Goal: Information Seeking & Learning: Learn about a topic

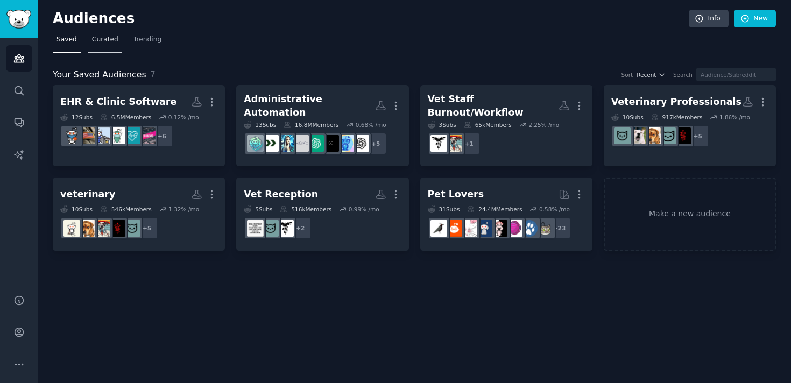
click at [104, 44] on span "Curated" at bounding box center [105, 40] width 26 height 10
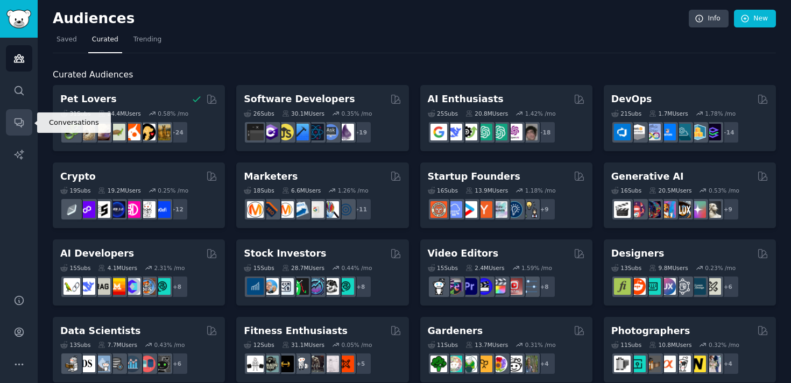
click at [19, 125] on icon "Sidebar" at bounding box center [18, 122] width 11 height 11
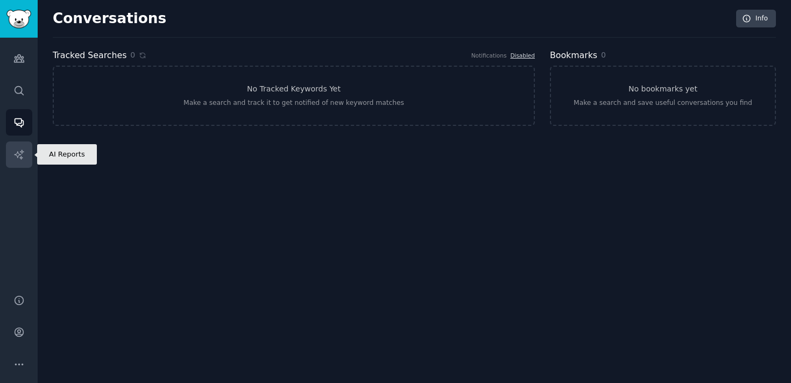
click at [18, 144] on link "AI Reports" at bounding box center [19, 154] width 26 height 26
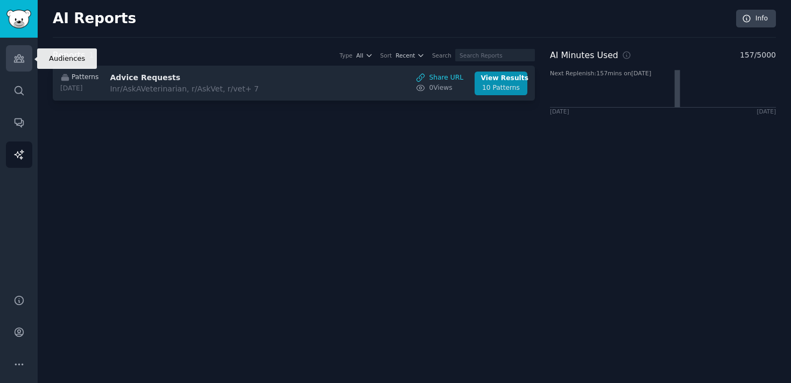
click at [17, 59] on icon "Sidebar" at bounding box center [18, 58] width 11 height 11
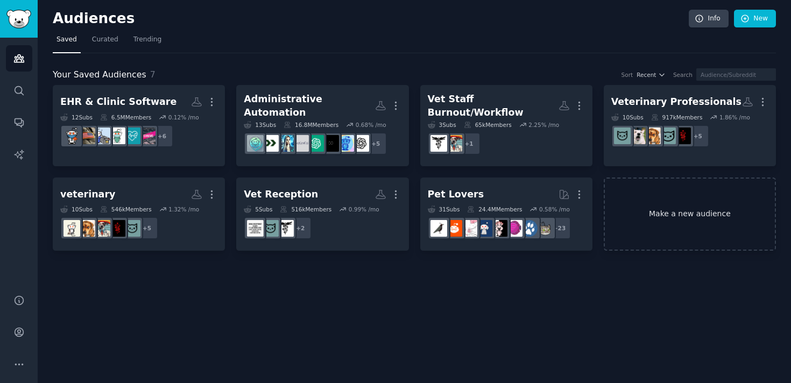
click at [639, 201] on link "Make a new audience" at bounding box center [690, 215] width 172 height 74
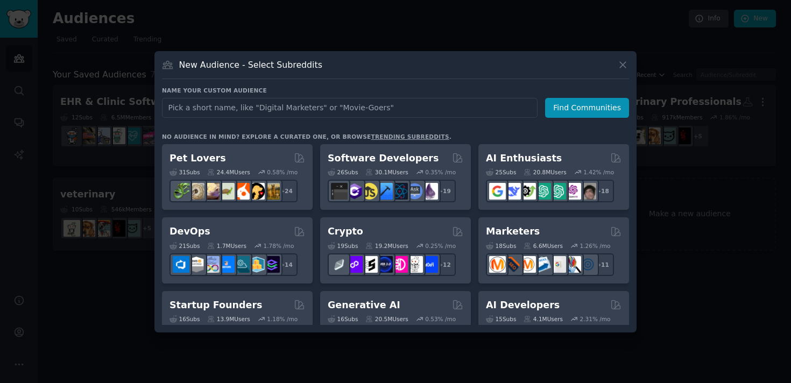
click at [293, 103] on input "text" at bounding box center [350, 108] width 376 height 20
type input "Vet Pain Points"
click at [572, 107] on button "Find Communities" at bounding box center [587, 108] width 84 height 20
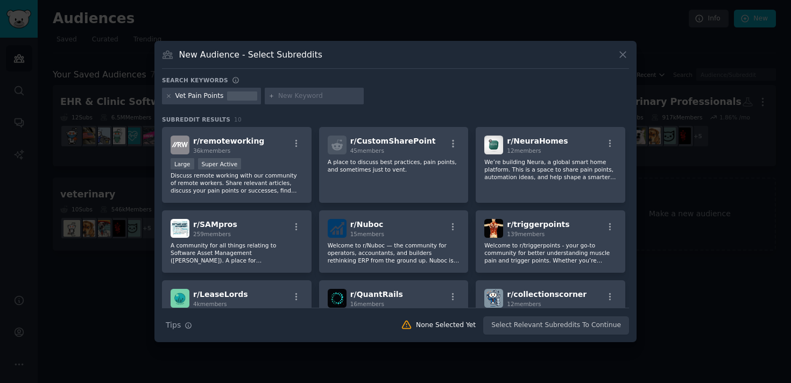
click at [291, 95] on input "text" at bounding box center [319, 96] width 82 height 10
type input "vet solution requests"
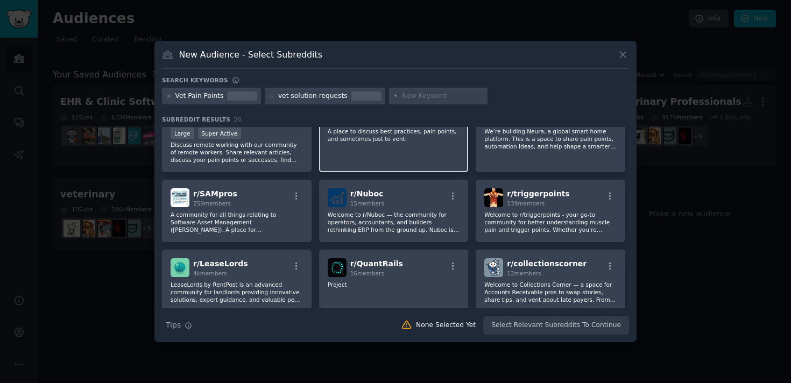
scroll to position [31, 0]
click at [629, 52] on div "New Audience - Select Subreddits Search keywords Vet Pain Points vet solution r…" at bounding box center [395, 192] width 482 height 302
click at [625, 52] on icon at bounding box center [623, 55] width 6 height 6
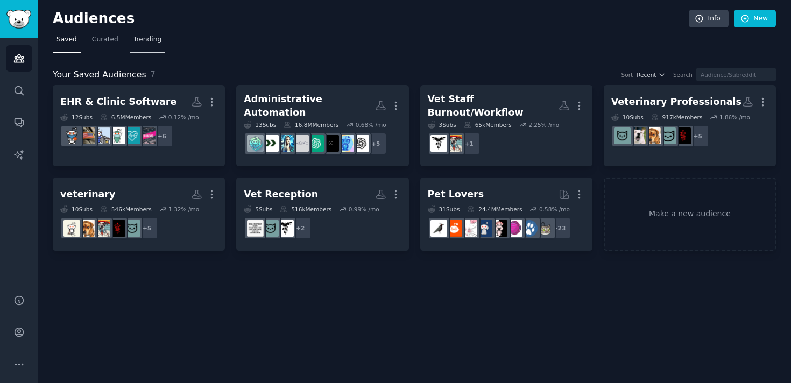
click at [144, 40] on span "Trending" at bounding box center [147, 40] width 28 height 10
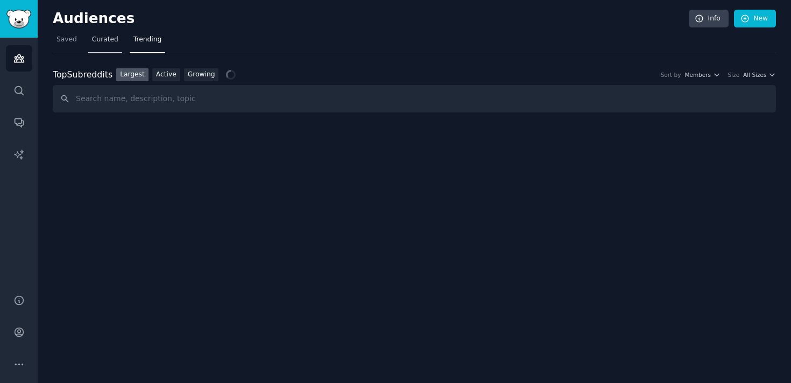
click at [116, 43] on span "Curated" at bounding box center [105, 40] width 26 height 10
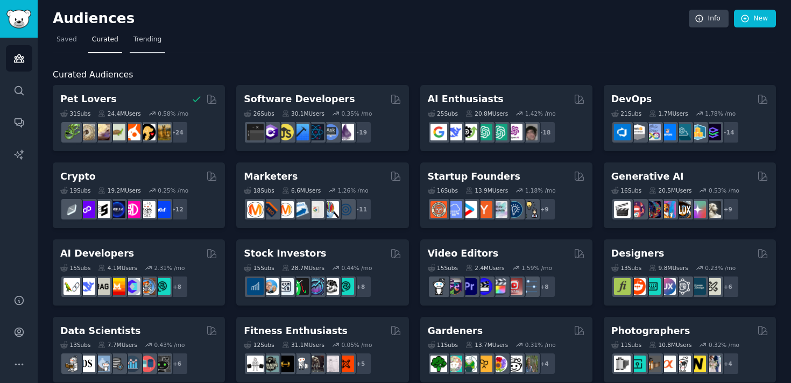
click at [135, 39] on span "Trending" at bounding box center [147, 40] width 28 height 10
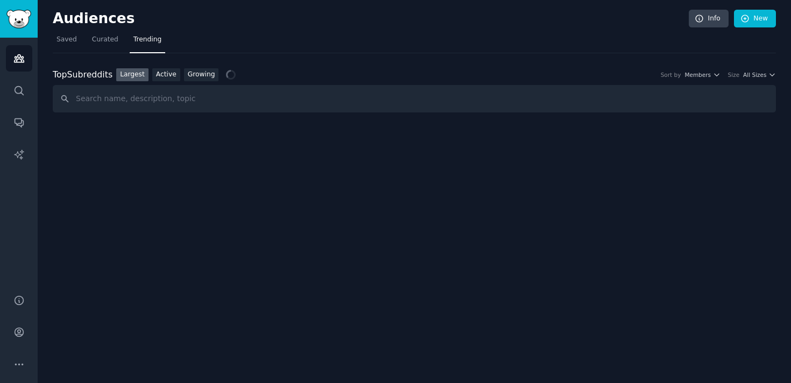
click at [163, 97] on input "text" at bounding box center [414, 98] width 723 height 27
type input "vettech"
click at [19, 149] on icon "Sidebar" at bounding box center [18, 154] width 11 height 11
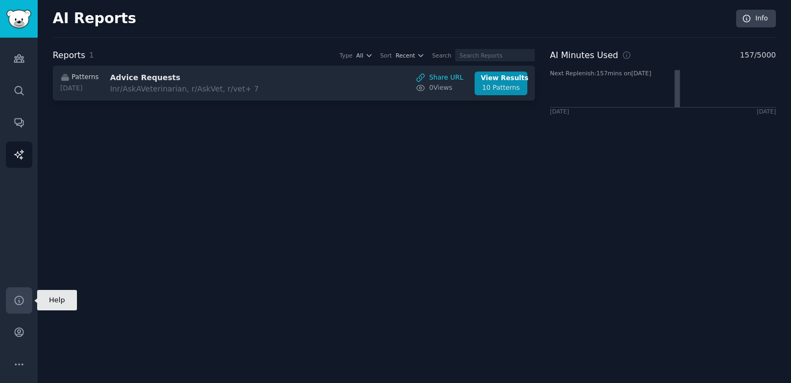
click at [19, 301] on icon "Sidebar" at bounding box center [18, 300] width 11 height 11
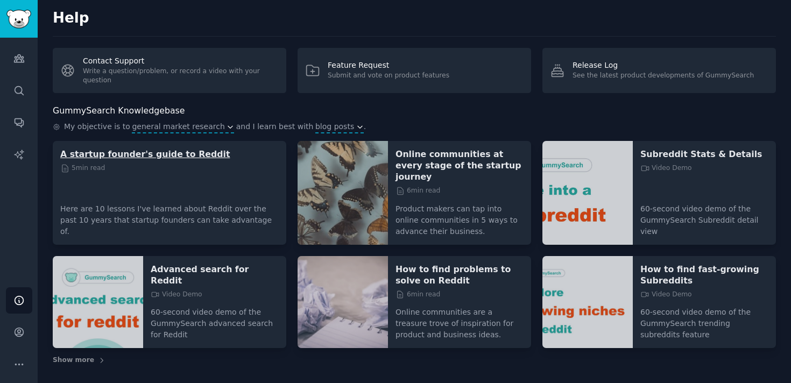
click at [104, 152] on p "A startup founder's guide to Reddit" at bounding box center [169, 153] width 218 height 11
click at [20, 335] on icon "Sidebar" at bounding box center [18, 332] width 11 height 11
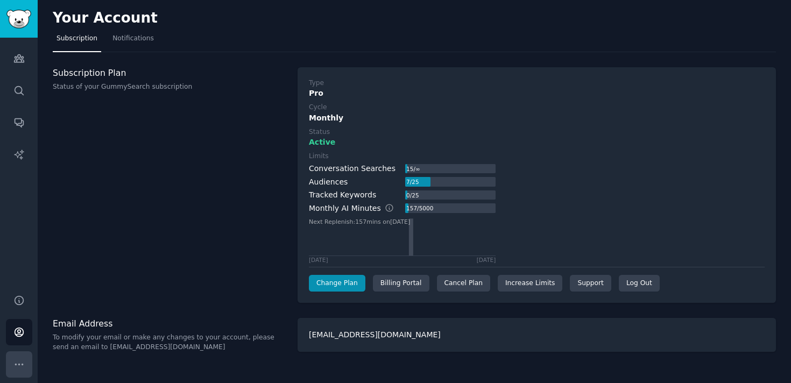
click at [20, 360] on icon "Sidebar" at bounding box center [18, 364] width 11 height 11
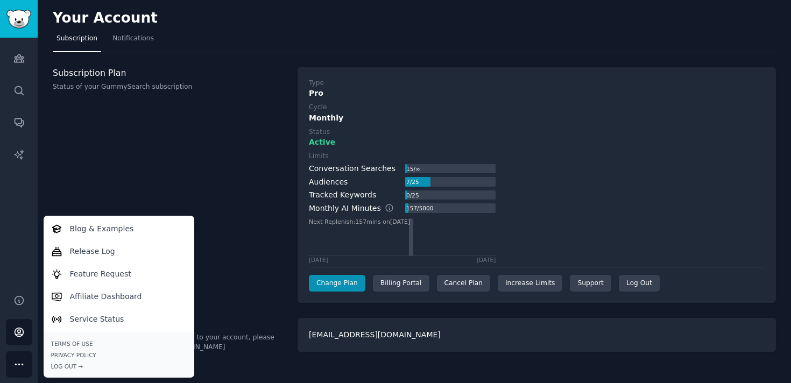
click at [20, 360] on icon "Sidebar" at bounding box center [18, 364] width 11 height 11
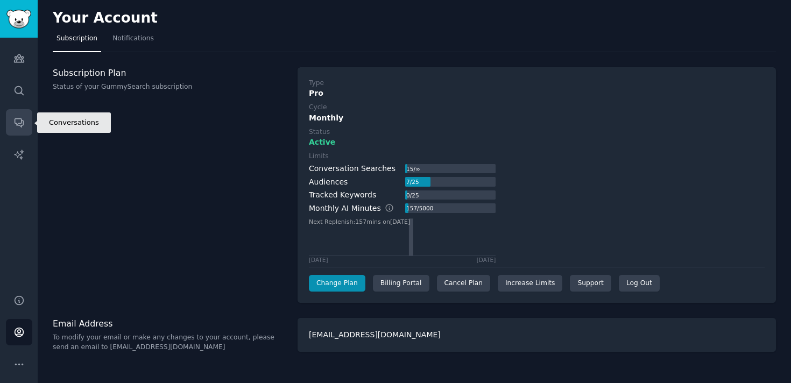
click at [29, 118] on link "Conversations" at bounding box center [19, 122] width 26 height 26
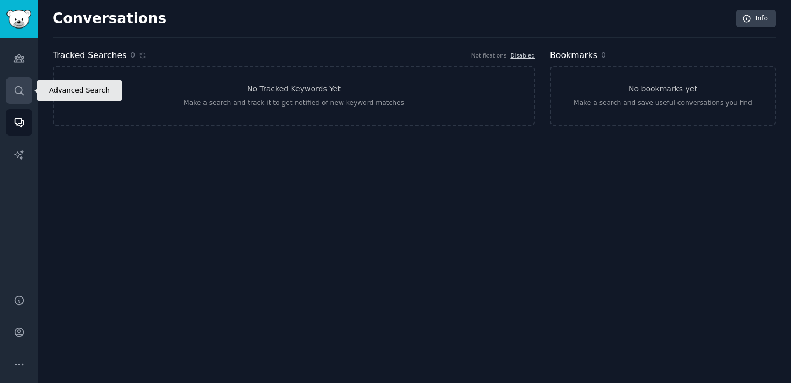
click at [19, 78] on link "Search" at bounding box center [19, 90] width 26 height 26
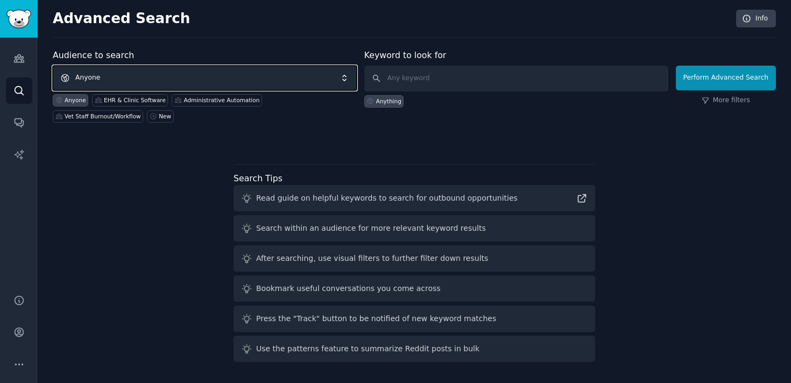
click at [92, 73] on span "Anyone" at bounding box center [205, 78] width 304 height 25
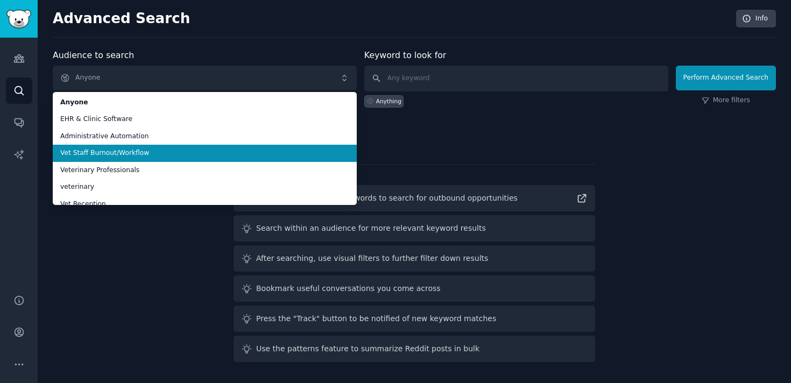
click at [129, 148] on span "Vet Staff Burnout/Workflow" at bounding box center [204, 153] width 289 height 10
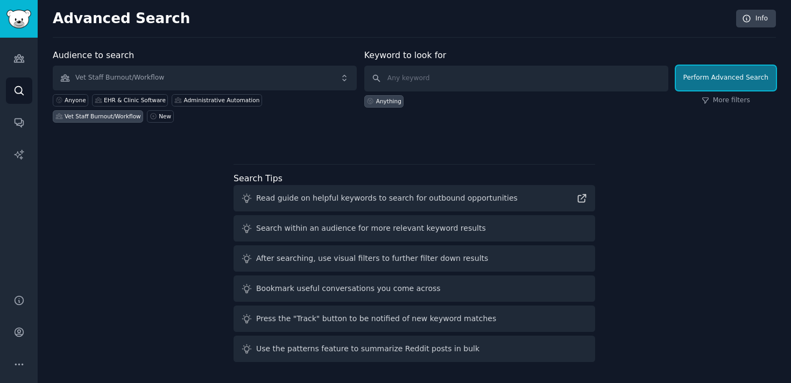
click at [702, 80] on button "Perform Advanced Search" at bounding box center [726, 78] width 100 height 25
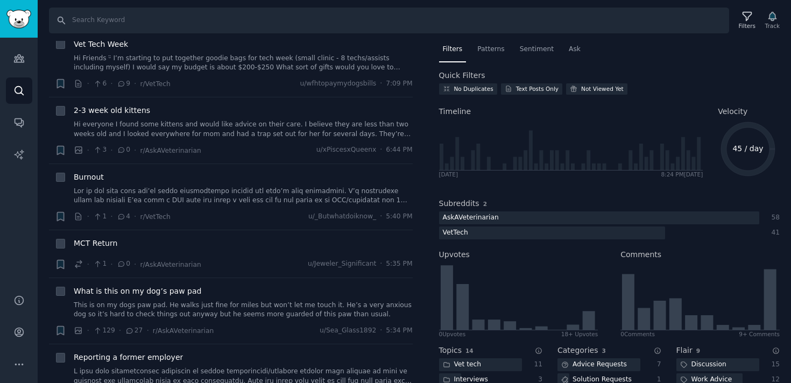
scroll to position [309, 0]
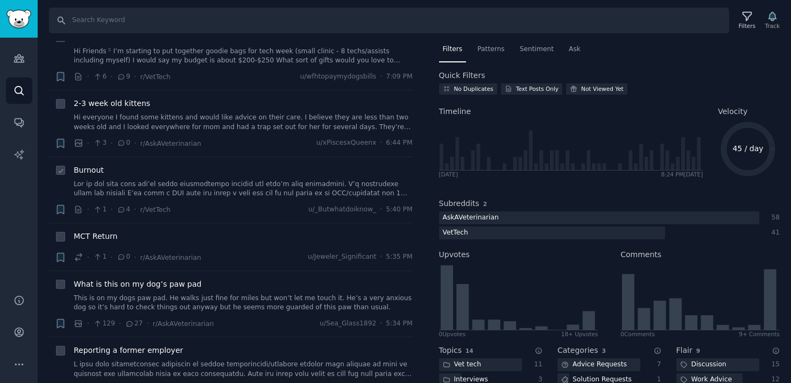
click at [207, 180] on link at bounding box center [243, 189] width 339 height 19
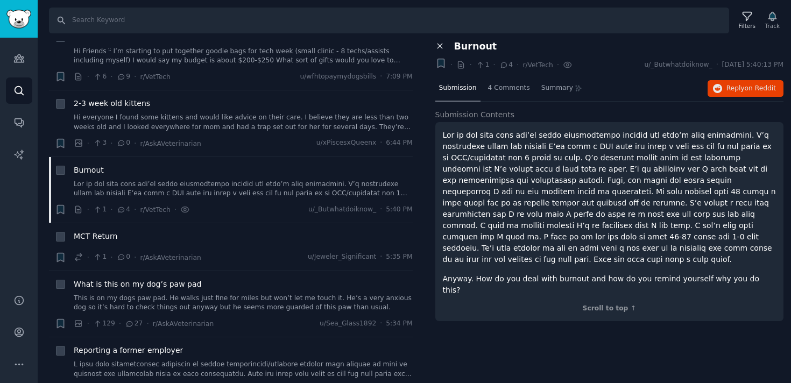
click at [444, 45] on button "Close panel" at bounding box center [440, 46] width 11 height 10
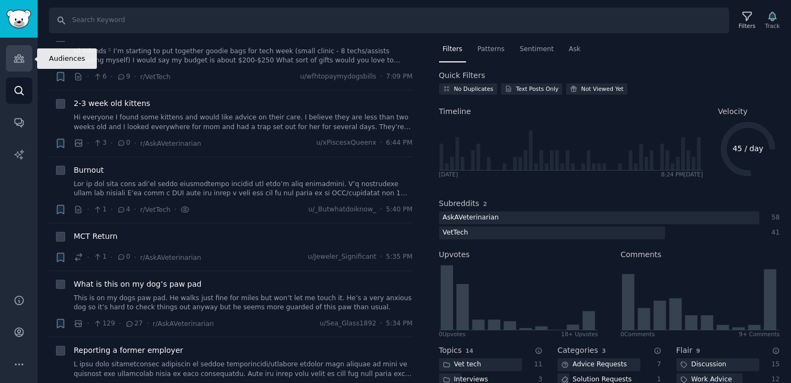
click at [17, 57] on icon "Sidebar" at bounding box center [18, 58] width 11 height 11
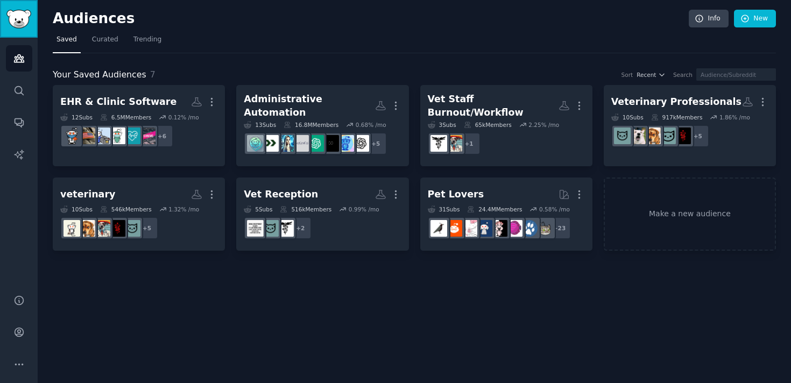
click at [15, 30] on link "Sidebar" at bounding box center [19, 19] width 38 height 38
click at [157, 48] on link "Trending" at bounding box center [148, 42] width 36 height 22
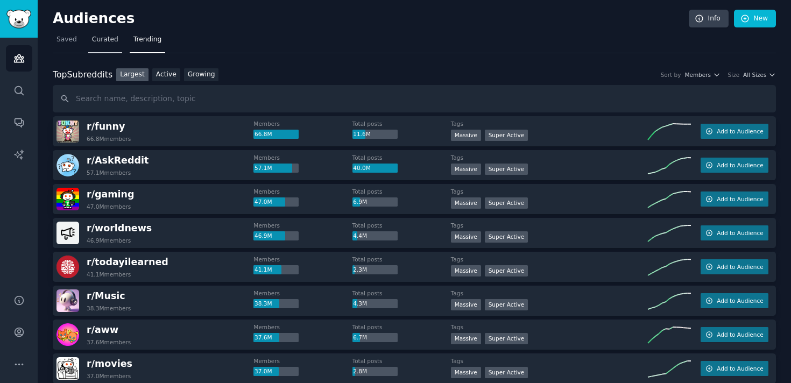
click at [111, 43] on span "Curated" at bounding box center [105, 40] width 26 height 10
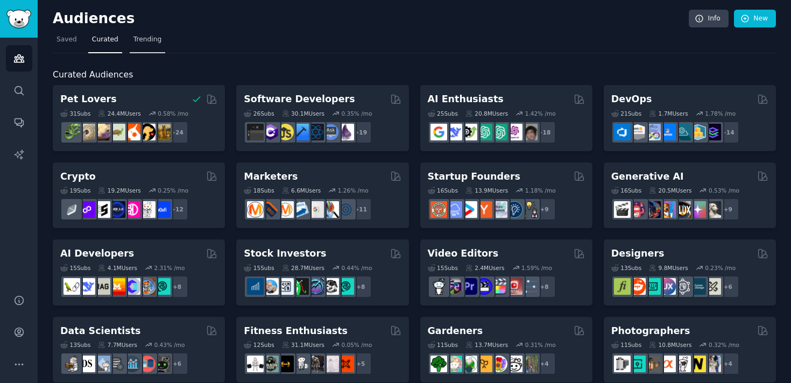
click at [136, 46] on link "Trending" at bounding box center [148, 42] width 36 height 22
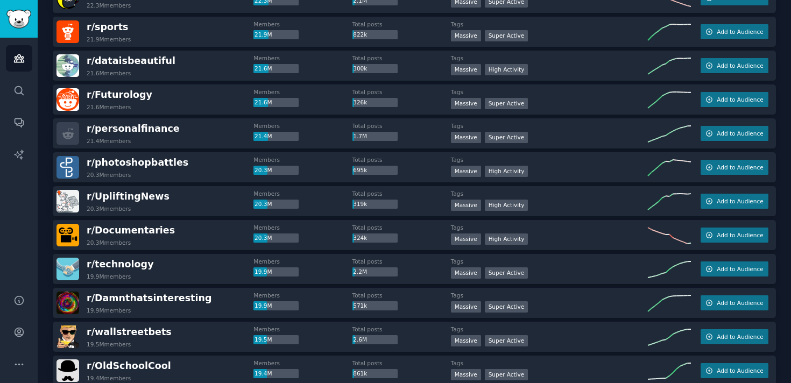
scroll to position [1012, 0]
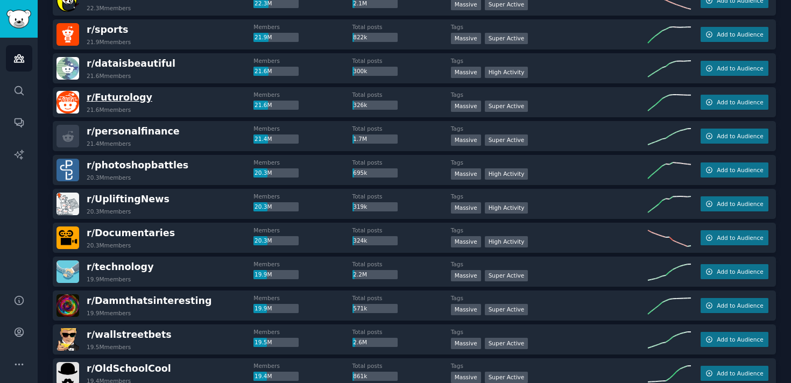
click at [128, 99] on span "r/ Futurology" at bounding box center [120, 97] width 66 height 11
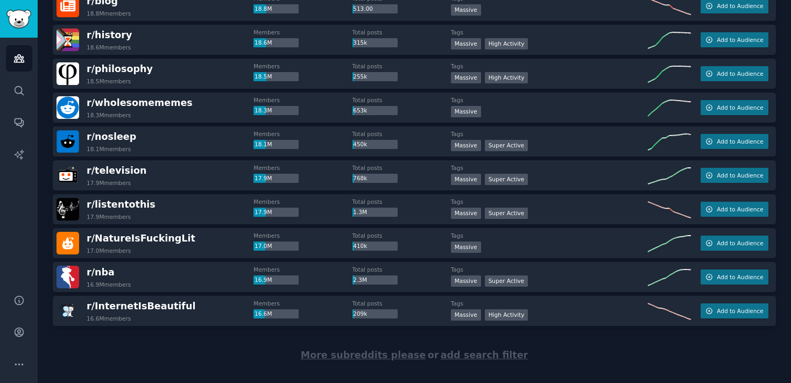
scroll to position [1483, 0]
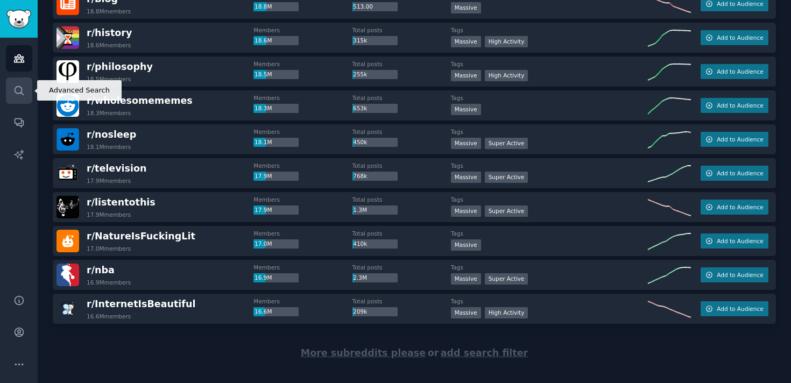
click at [22, 98] on link "Search" at bounding box center [19, 90] width 26 height 26
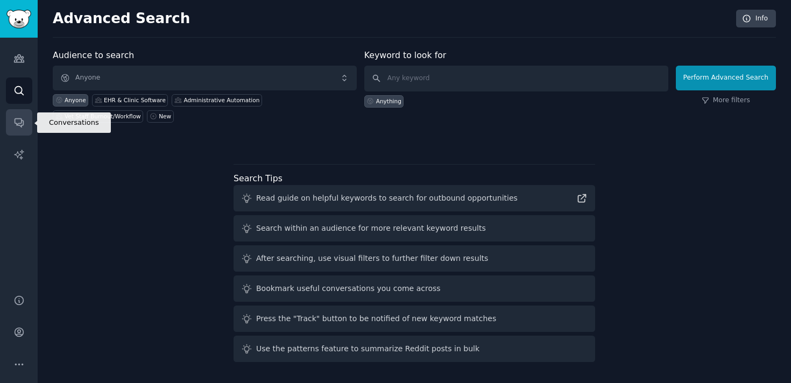
click at [21, 116] on link "Conversations" at bounding box center [19, 122] width 26 height 26
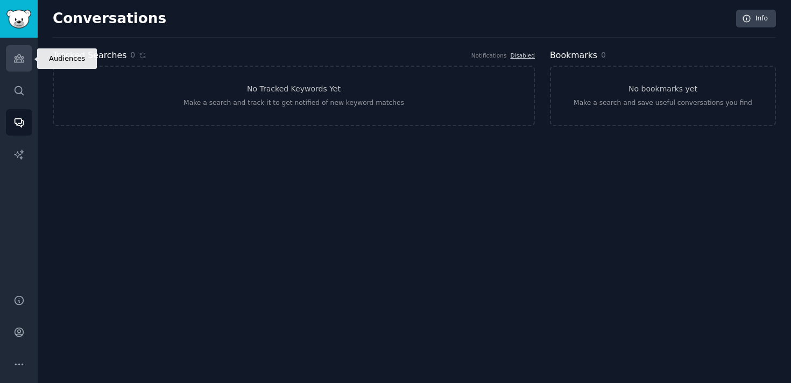
click at [29, 60] on link "Audiences" at bounding box center [19, 58] width 26 height 26
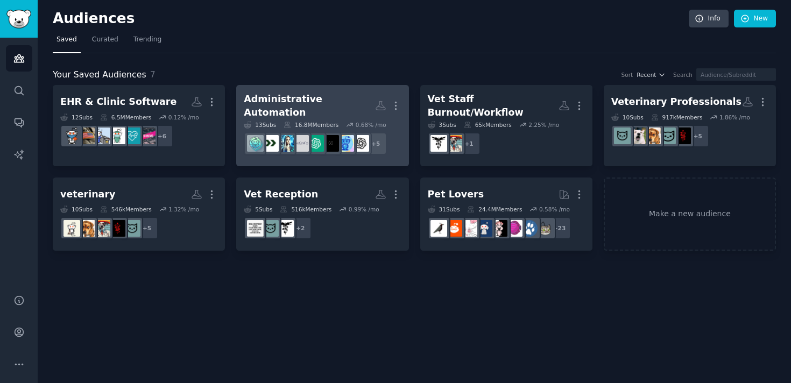
click at [341, 102] on div "Administrative Automation" at bounding box center [309, 106] width 131 height 26
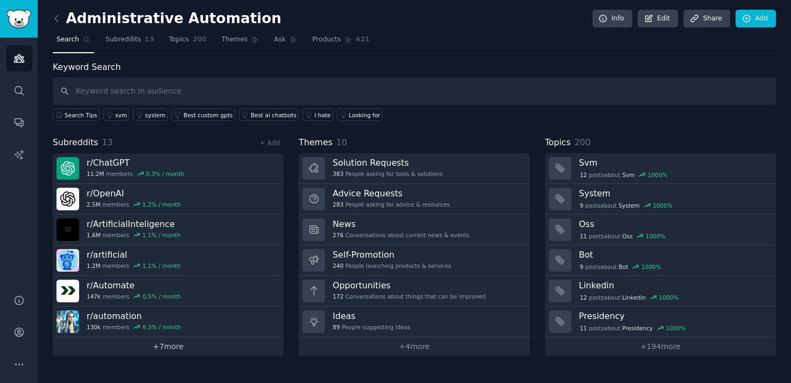
click at [171, 342] on link "+ 7 more" at bounding box center [168, 346] width 231 height 19
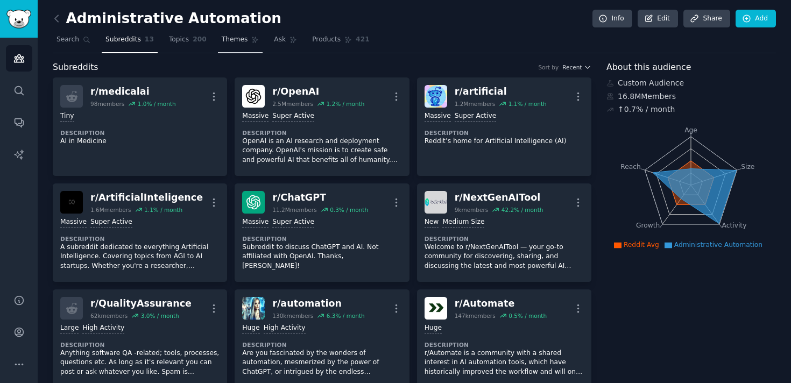
click at [244, 38] on link "Themes" at bounding box center [240, 42] width 45 height 22
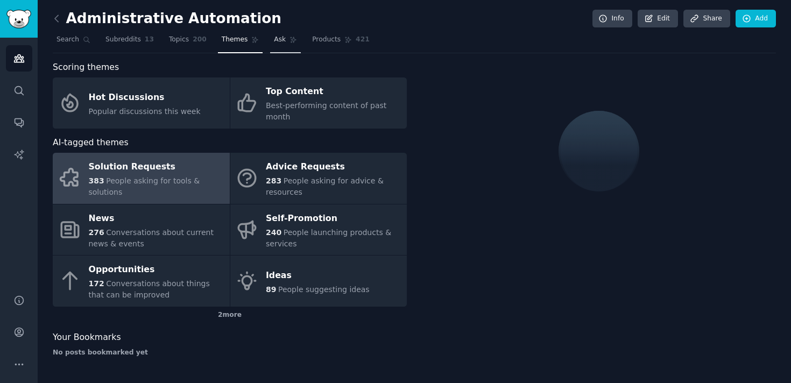
click at [270, 43] on link "Ask" at bounding box center [285, 42] width 31 height 22
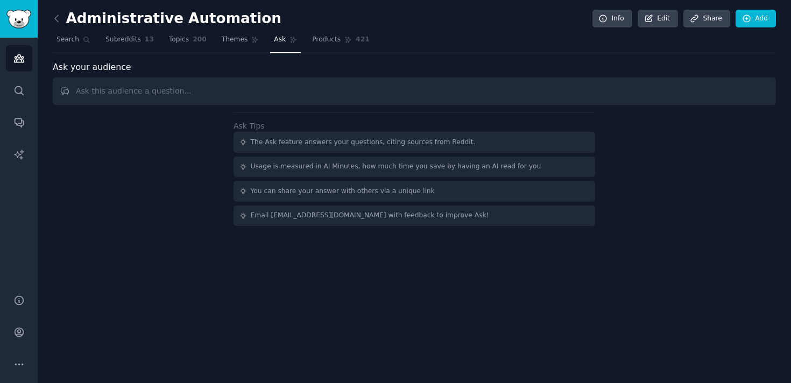
click at [278, 89] on input "text" at bounding box center [414, 90] width 723 height 27
type input "what is talked about most"
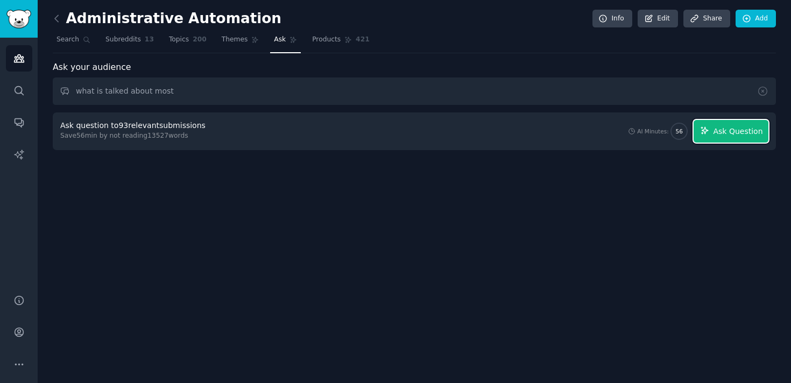
click at [724, 133] on span "Ask Question" at bounding box center [737, 131] width 49 height 11
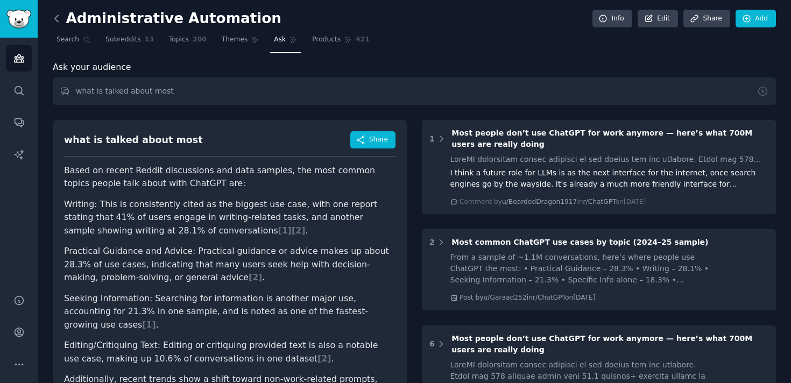
click at [53, 19] on icon at bounding box center [56, 18] width 11 height 11
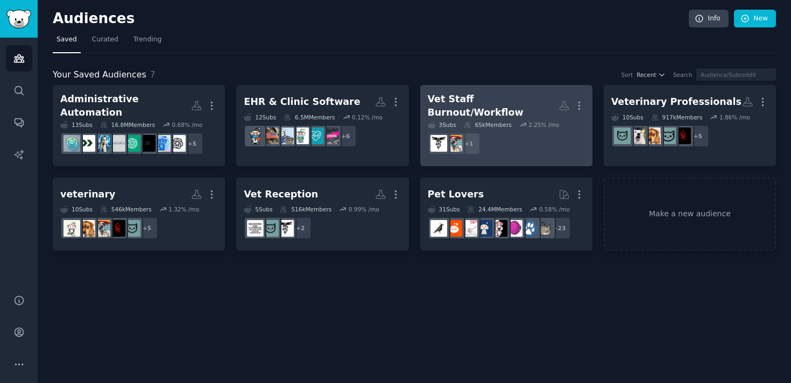
click at [480, 96] on div "Vet Staff Burnout/Workflow" at bounding box center [493, 106] width 131 height 26
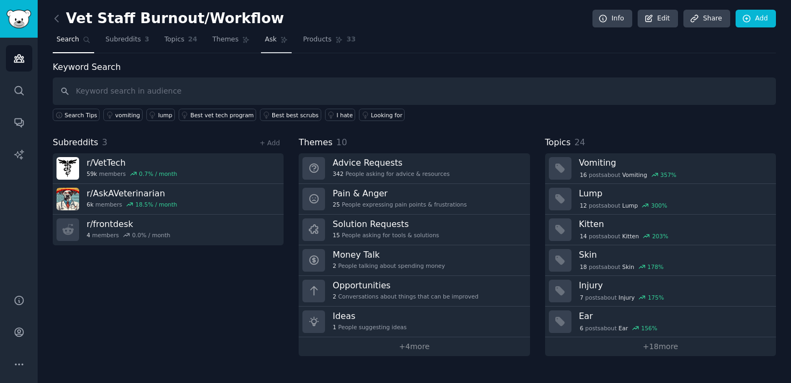
click at [274, 40] on link "Ask" at bounding box center [276, 42] width 31 height 22
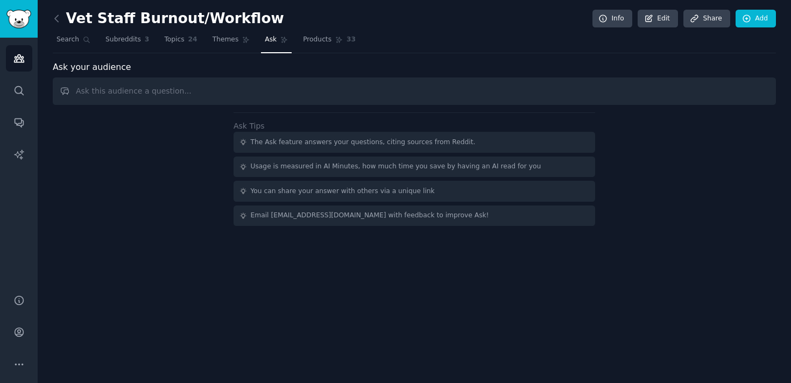
click at [162, 97] on input "text" at bounding box center [414, 90] width 723 height 27
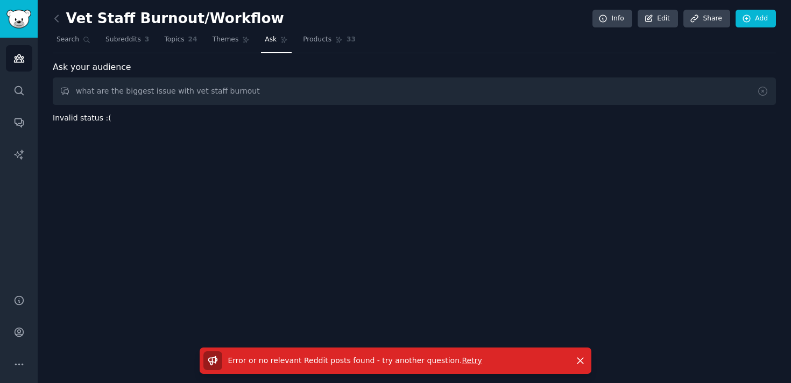
click at [194, 91] on input "what are the biggest issue with vet staff burnout" at bounding box center [414, 90] width 723 height 27
click at [255, 93] on input "what are the biggest issue with staff burnout" at bounding box center [414, 90] width 723 height 27
drag, startPoint x: 308, startPoint y: 91, endPoint x: 93, endPoint y: 92, distance: 215.7
click at [93, 92] on input "what are the biggest issue with staff burnout in [GEOGRAPHIC_DATA]" at bounding box center [414, 90] width 723 height 27
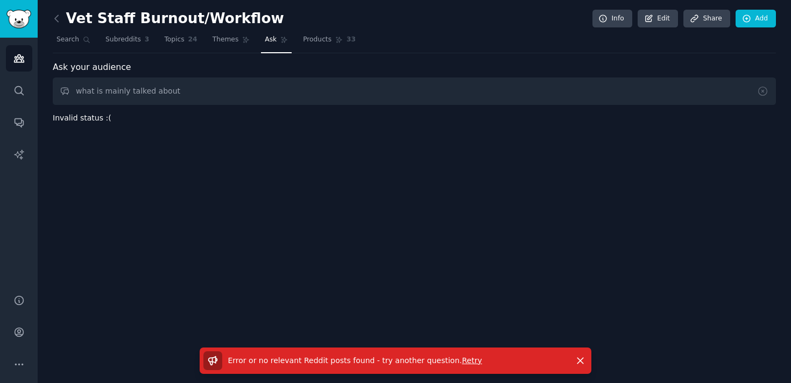
type input "what is mainly talked about"
click at [55, 15] on icon at bounding box center [56, 18] width 11 height 11
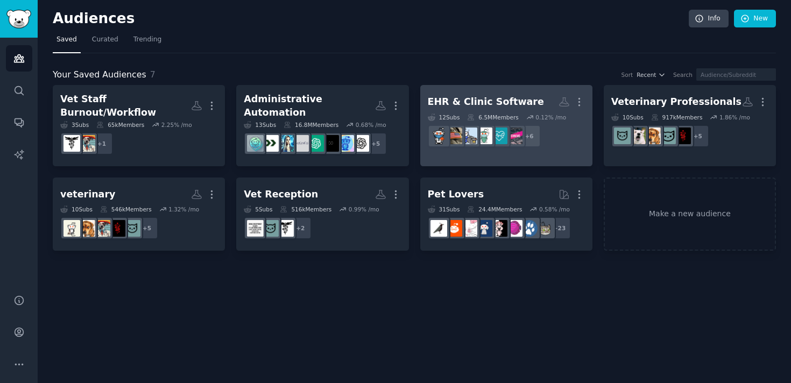
click at [493, 114] on div "6.5M Members" at bounding box center [492, 118] width 51 height 8
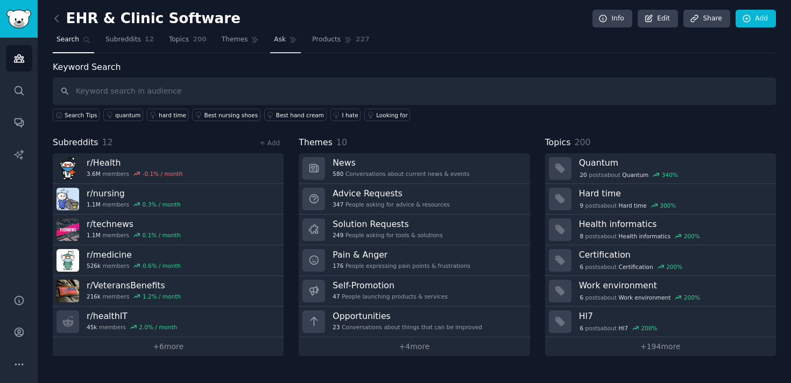
click at [274, 39] on span "Ask" at bounding box center [280, 40] width 12 height 10
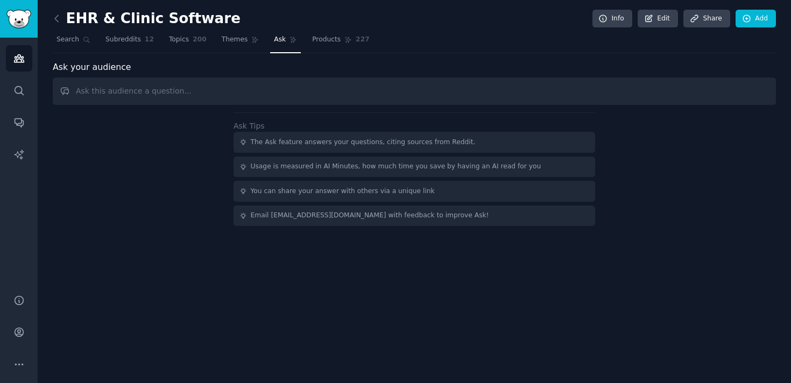
click at [213, 79] on input "text" at bounding box center [414, 90] width 723 height 27
type input "what is mainly talked about"
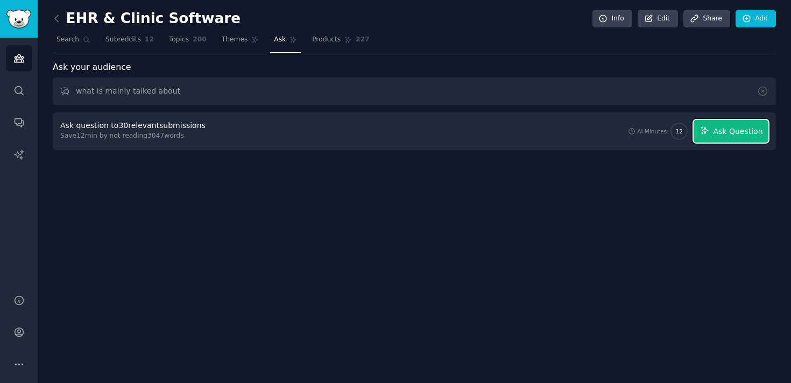
click at [743, 130] on span "Ask Question" at bounding box center [737, 131] width 49 height 11
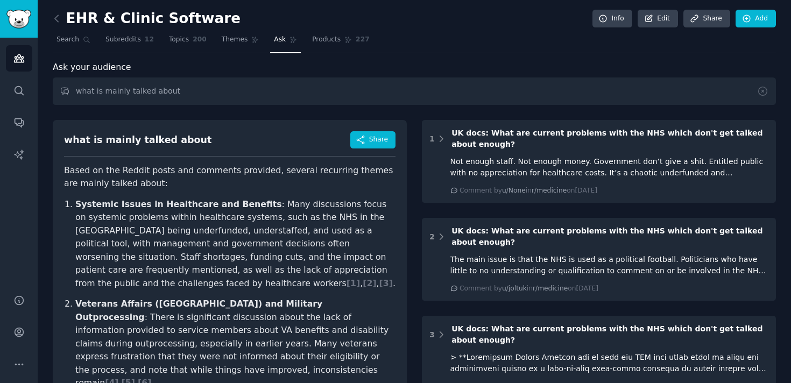
click at [60, 17] on icon at bounding box center [56, 18] width 11 height 11
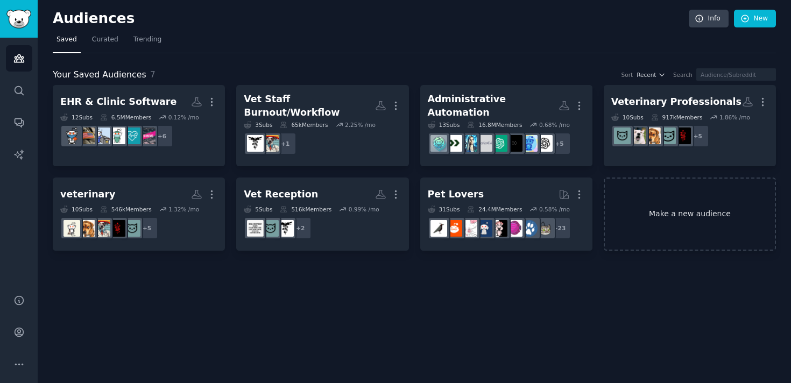
click at [657, 209] on link "Make a new audience" at bounding box center [690, 215] width 172 height 74
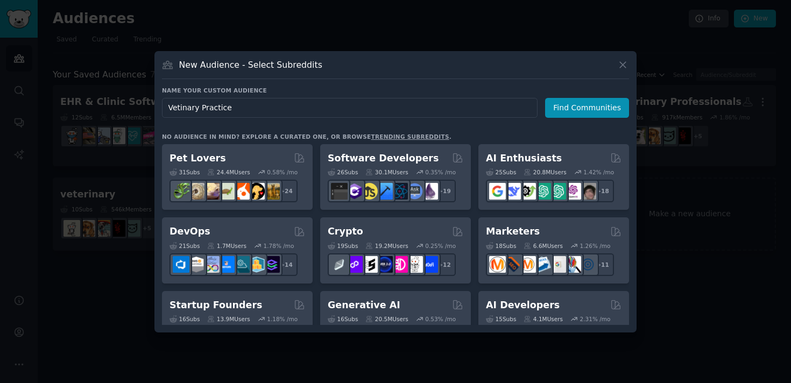
click at [178, 104] on input "Vetinary Practice" at bounding box center [350, 108] width 376 height 20
type input "Veterinary Practice"
click at [587, 105] on button "Find Communities" at bounding box center [587, 108] width 84 height 20
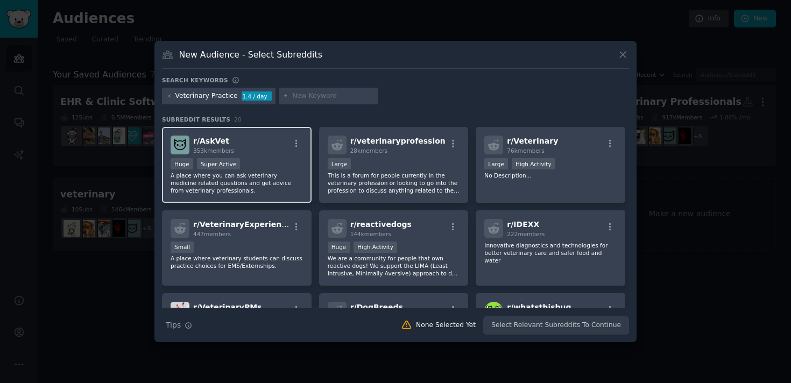
click at [284, 148] on div "r/ AskVet 353k members" at bounding box center [237, 145] width 132 height 19
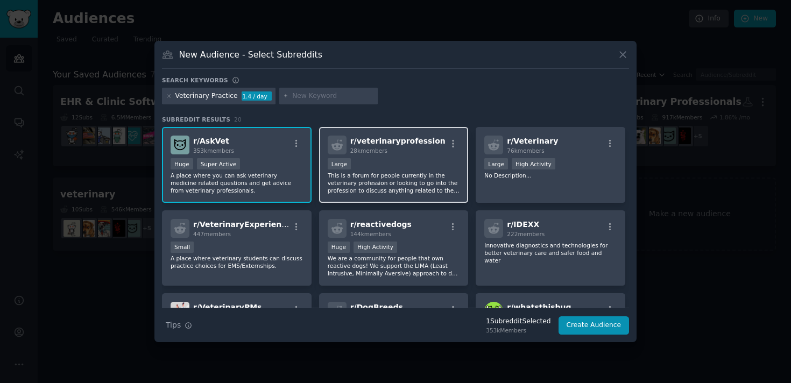
click at [349, 161] on div "Large" at bounding box center [340, 163] width 24 height 11
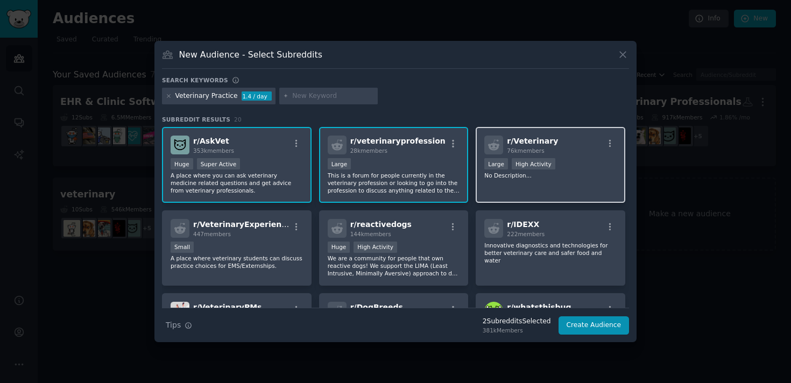
click at [513, 178] on p "No Description..." at bounding box center [550, 176] width 132 height 8
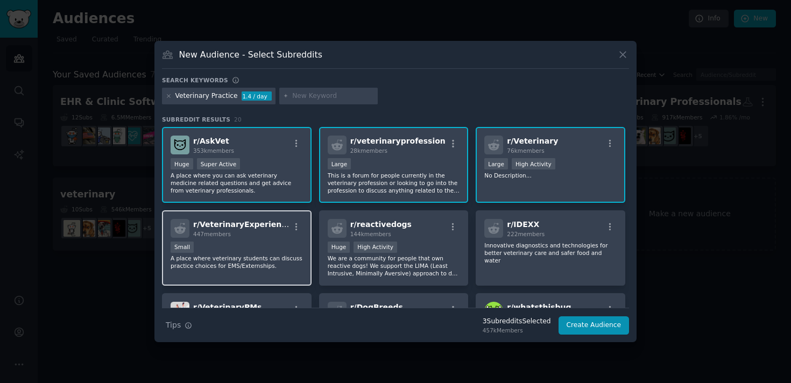
click at [277, 235] on div "r/ VeterinaryExperience 447 members" at bounding box center [237, 228] width 132 height 19
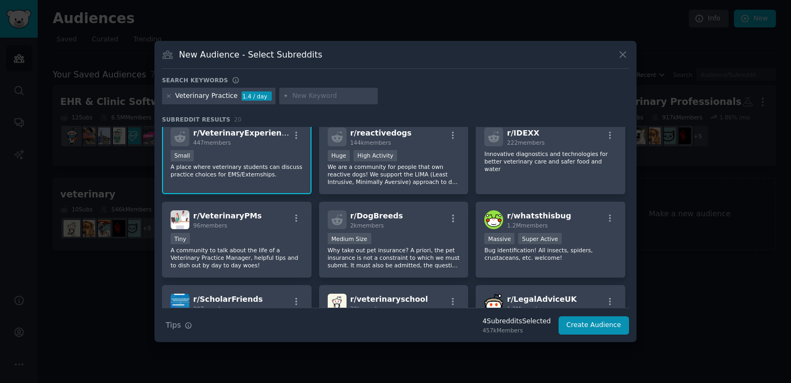
scroll to position [94, 0]
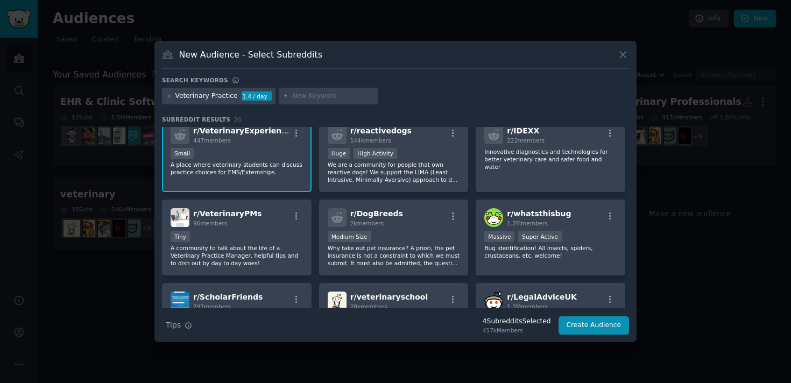
click at [277, 235] on div "Tiny" at bounding box center [237, 237] width 132 height 13
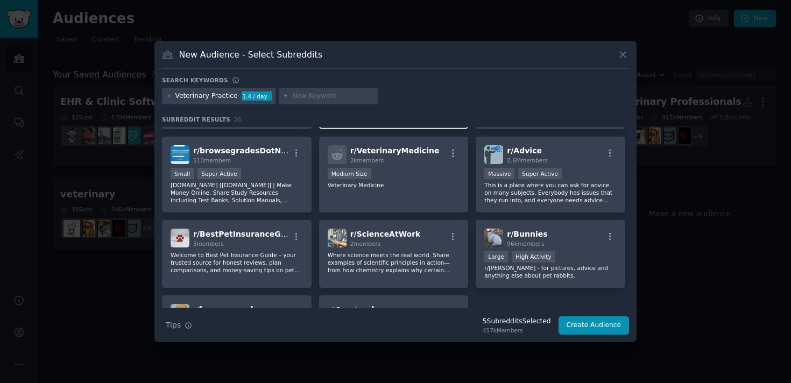
scroll to position [324, 0]
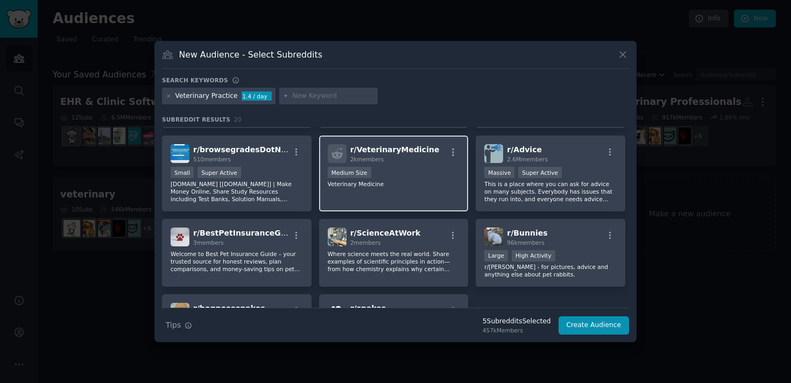
click at [398, 204] on div "r/ VeterinaryMedicine 2k members Medium Size Veterinary Medicine" at bounding box center [394, 174] width 150 height 76
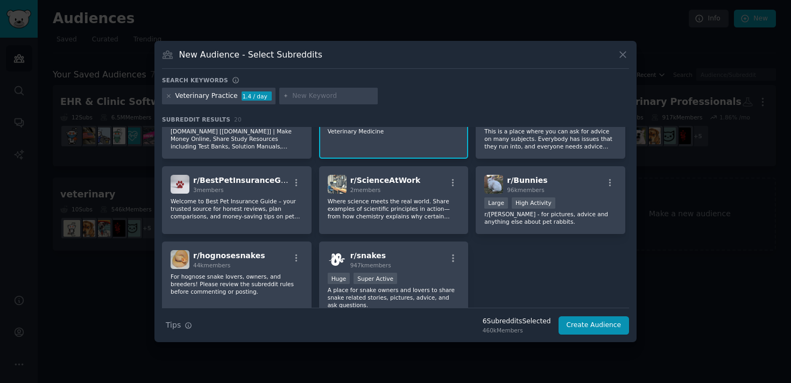
scroll to position [0, 0]
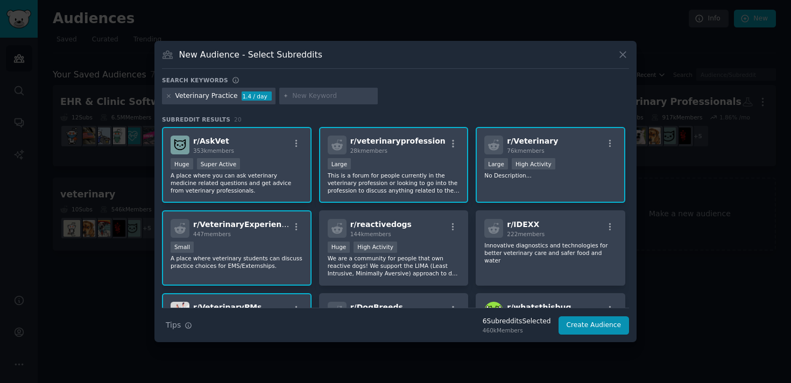
click at [330, 97] on input "text" at bounding box center [333, 96] width 82 height 10
type input "vet"
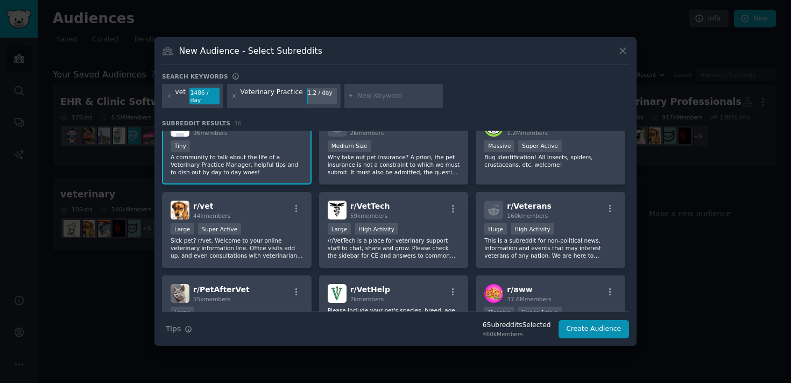
scroll to position [279, 0]
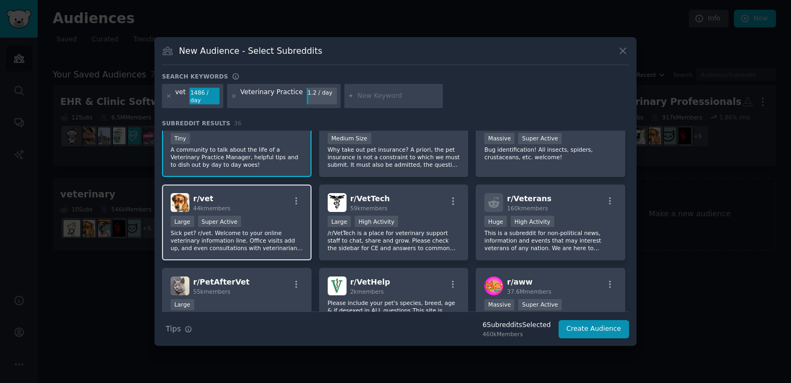
click at [289, 214] on div "r/ vet 44k members Large Super Active Sick pet? r/vet. Welcome to your online v…" at bounding box center [237, 223] width 150 height 76
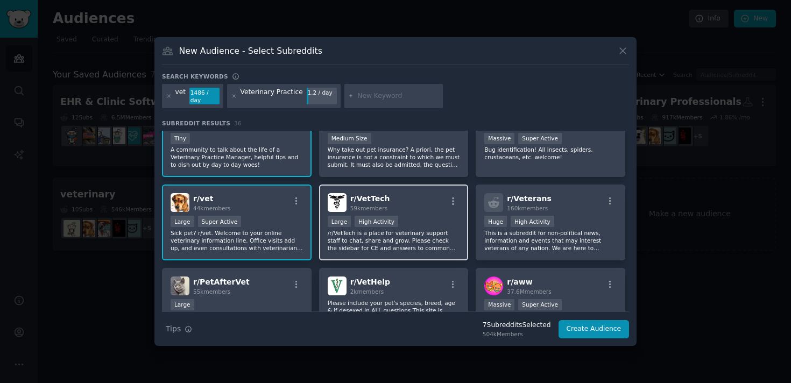
click at [414, 220] on div "Large High Activity" at bounding box center [394, 222] width 132 height 13
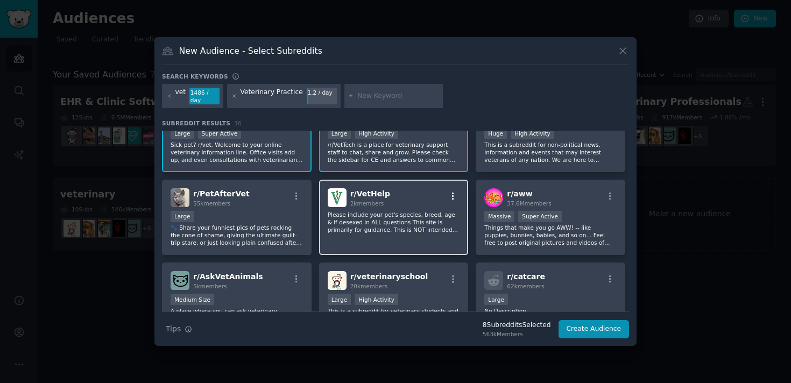
scroll to position [374, 0]
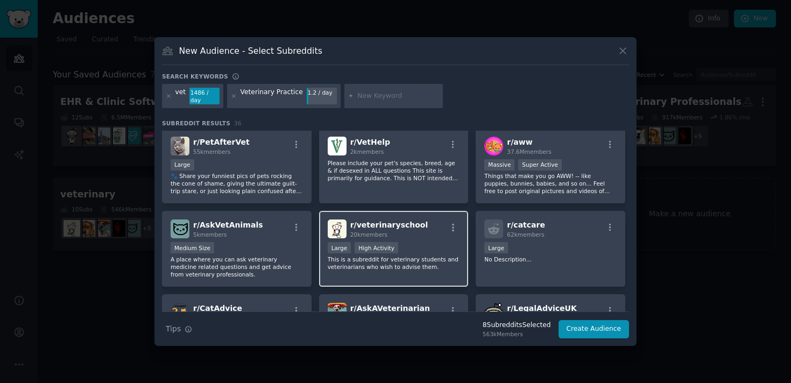
click at [441, 239] on div "r/ veterinaryschool 20k members Large High Activity This is a subreddit for vet…" at bounding box center [394, 249] width 150 height 76
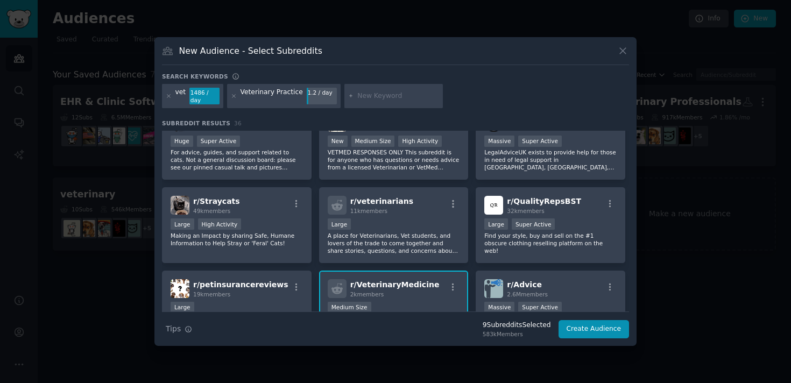
scroll to position [610, 0]
click at [441, 239] on p "A place for Veterinarians, Vet students, and lovers of the trade to come togeth…" at bounding box center [394, 242] width 132 height 23
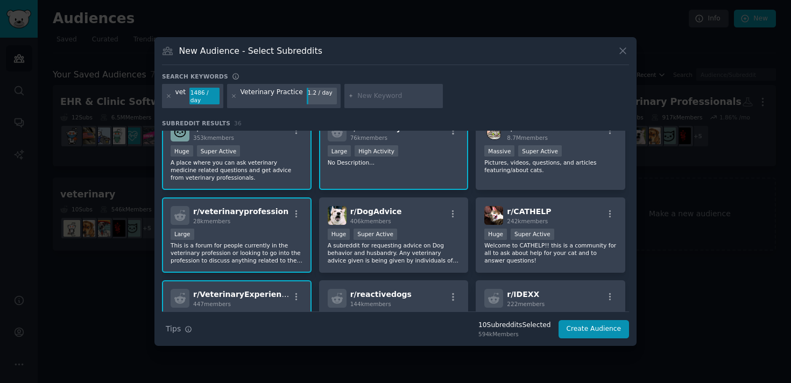
scroll to position [0, 0]
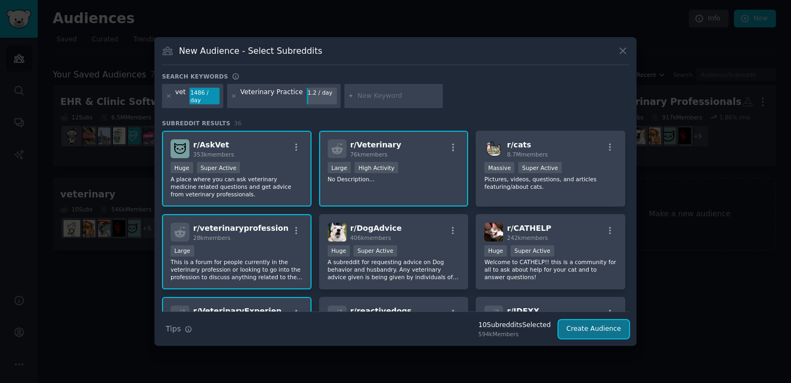
click at [579, 328] on button "Create Audience" at bounding box center [593, 329] width 71 height 18
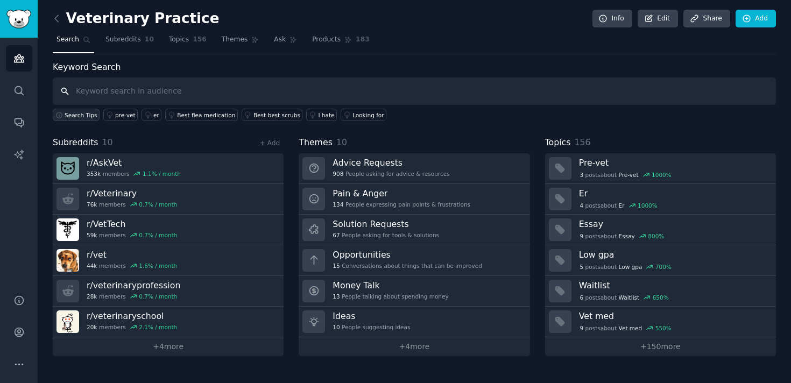
click at [75, 111] on span "Search Tips" at bounding box center [81, 115] width 33 height 8
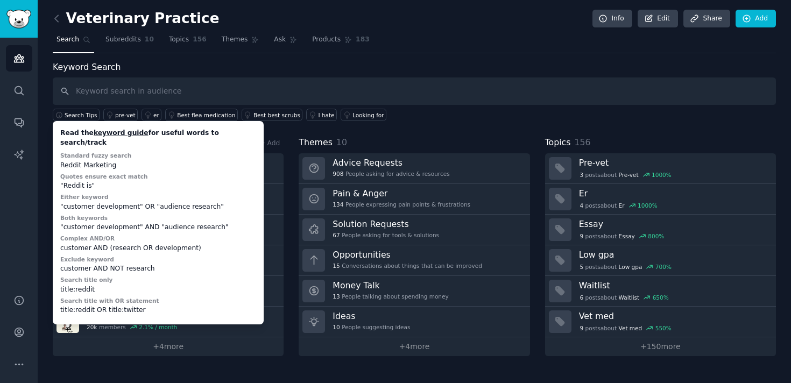
click at [110, 134] on link "keyword guide" at bounding box center [121, 133] width 55 height 8
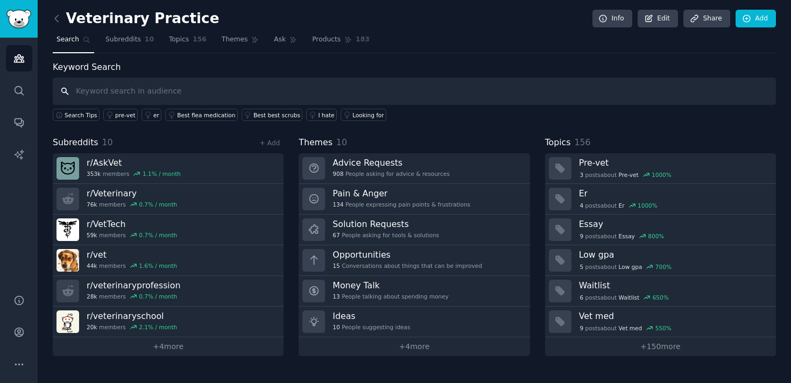
click at [202, 92] on input "text" at bounding box center [414, 90] width 723 height 27
click at [328, 86] on input "text" at bounding box center [414, 90] width 723 height 27
paste input "vet software frustration clinic workflow nightmare notes backlog / SOAP backlog…"
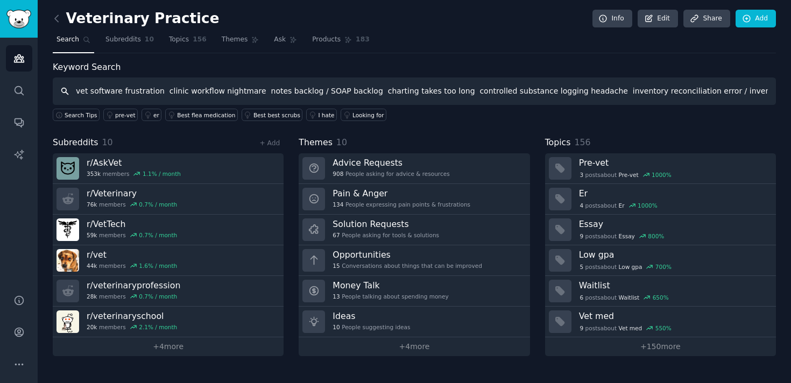
scroll to position [0, 470]
type input "vet software frustration clinic workflow nightmare notes backlog / SOAP backlog…"
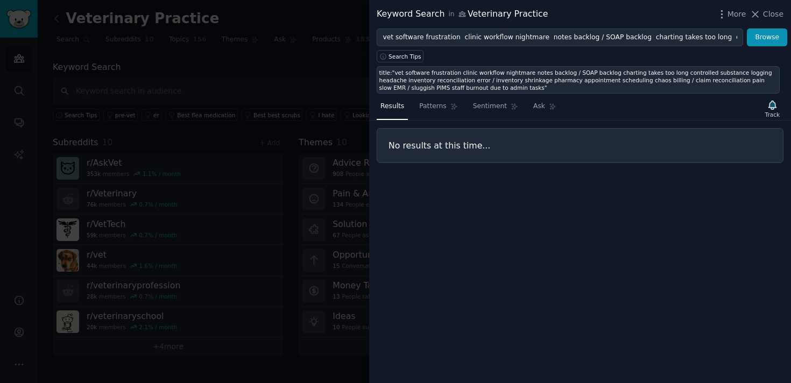
click at [519, 88] on div "title:"vet software frustration clinic workflow nightmare notes backlog / SOAP …" at bounding box center [578, 80] width 398 height 23
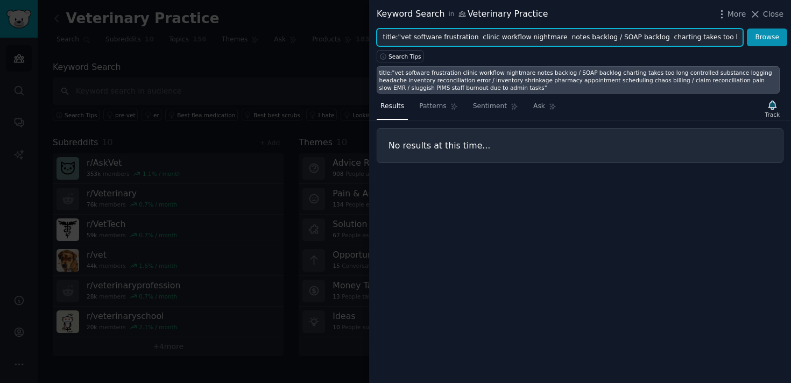
click at [426, 36] on input "title:"vet software frustration clinic workflow nightmare notes backlog / SOAP …" at bounding box center [560, 38] width 366 height 18
drag, startPoint x: 391, startPoint y: 36, endPoint x: 662, endPoint y: 41, distance: 271.7
click at [663, 41] on input "title:"vet software frustration clinic workflow nightmare notes backlog / SOAP …" at bounding box center [560, 38] width 366 height 18
click at [662, 41] on input "title:"vet software frustration clinic workflow nightmare notes backlog / SOAP …" at bounding box center [560, 38] width 366 height 18
drag, startPoint x: 557, startPoint y: 40, endPoint x: 362, endPoint y: 33, distance: 195.4
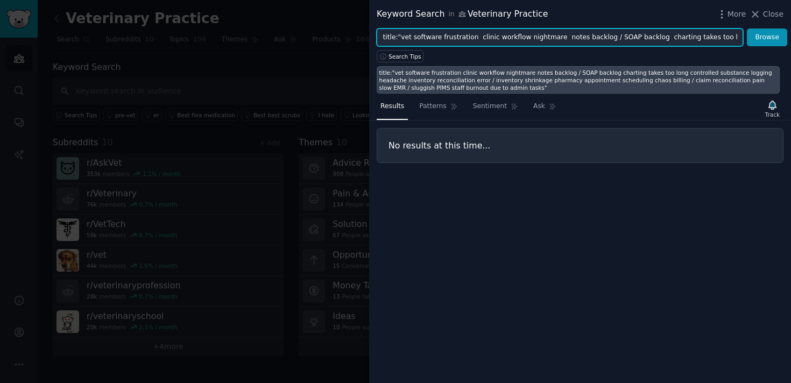
click at [362, 33] on div "Keyword Search in Veterinary Practice More Close title:"vet software frustratio…" at bounding box center [395, 191] width 791 height 383
drag, startPoint x: 479, startPoint y: 36, endPoint x: 790, endPoint y: 50, distance: 311.8
click at [790, 50] on div "Keyword Search in Veterinary Practice More Close notes backlog / SOAP backlog c…" at bounding box center [580, 191] width 422 height 383
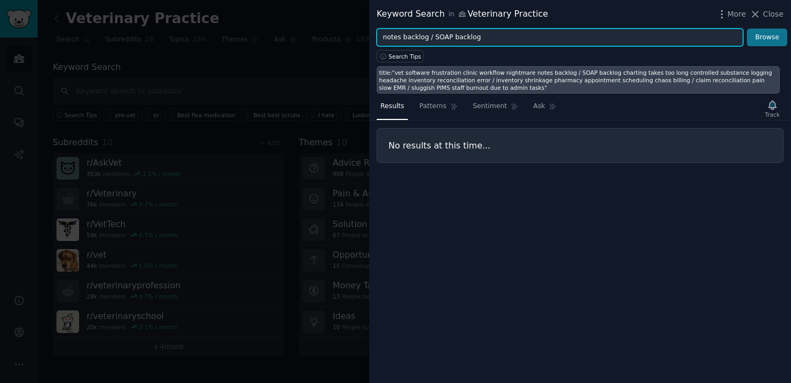
type input "notes backlog / SOAP backlog"
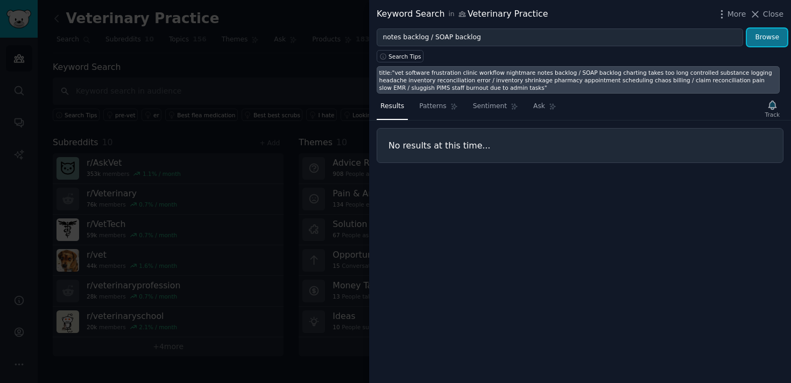
click at [777, 36] on button "Browse" at bounding box center [767, 38] width 40 height 18
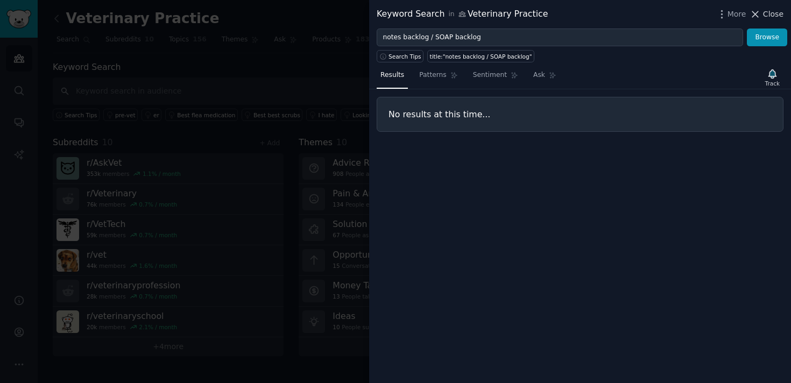
click at [765, 14] on span "Close" at bounding box center [773, 14] width 20 height 11
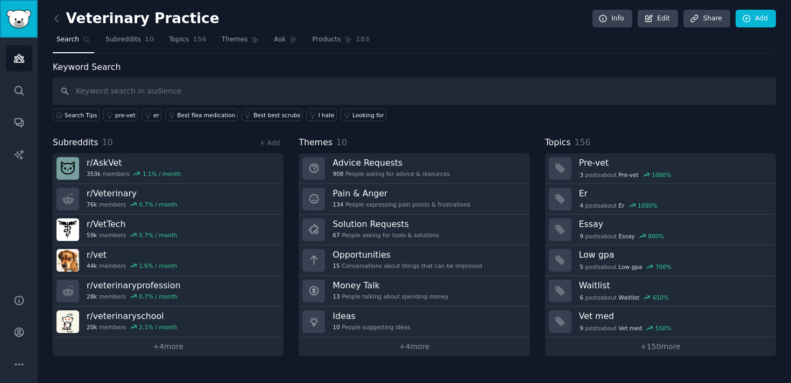
click at [27, 34] on link "Sidebar" at bounding box center [19, 19] width 38 height 38
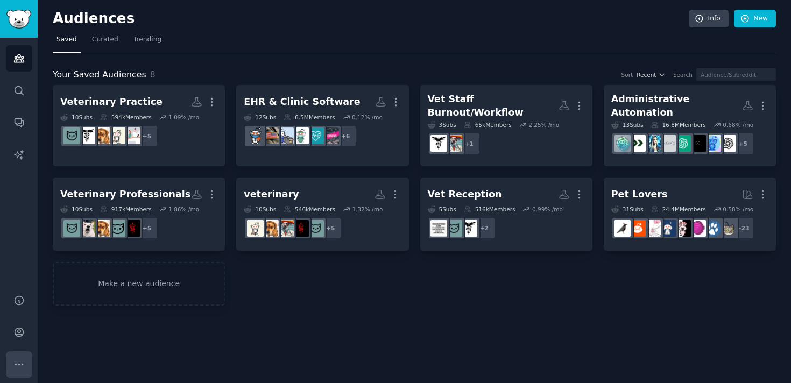
click at [16, 364] on icon "Sidebar" at bounding box center [19, 364] width 8 height 1
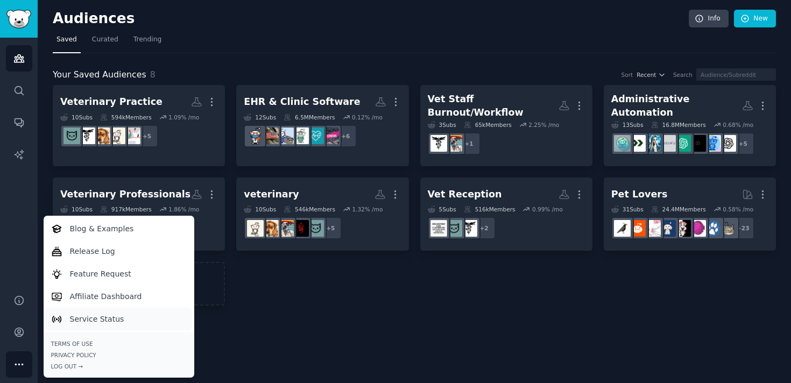
click at [116, 324] on link "Service Status" at bounding box center [118, 319] width 147 height 23
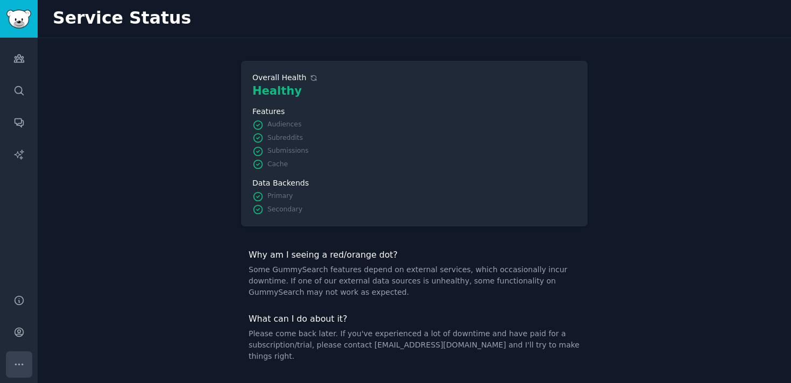
click at [25, 357] on button "More" at bounding box center [19, 364] width 26 height 26
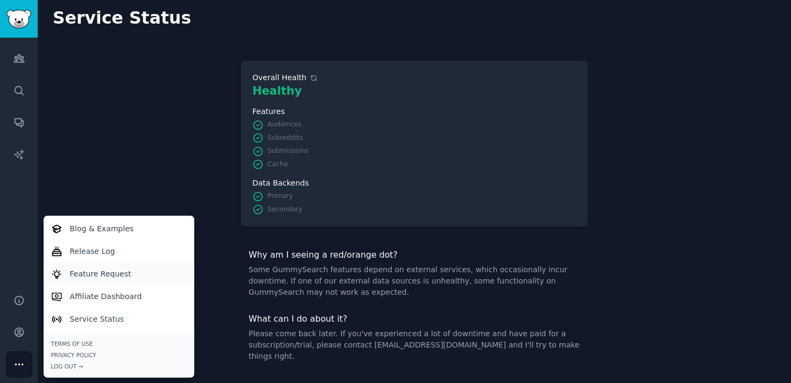
click at [116, 272] on p "Feature Request" at bounding box center [100, 273] width 61 height 11
click at [112, 235] on link "Blog & Examples" at bounding box center [118, 228] width 147 height 23
click at [11, 60] on link "Audiences" at bounding box center [19, 58] width 26 height 26
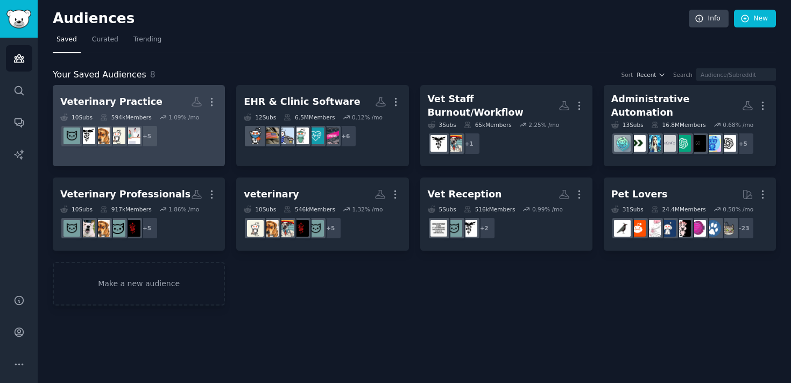
click at [153, 114] on div "10 Sub s 594k Members 1.09 % /mo" at bounding box center [138, 118] width 157 height 8
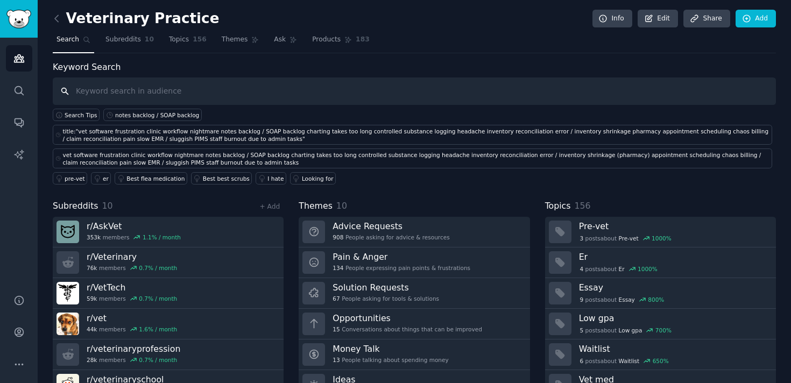
click at [264, 97] on input "text" at bounding box center [414, 90] width 723 height 27
type input "vet software frustration"
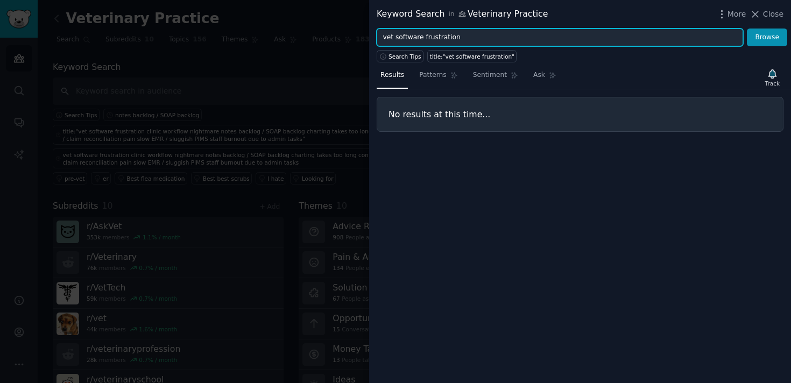
click at [396, 39] on input "vet software frustration" at bounding box center [560, 38] width 366 height 18
drag, startPoint x: 423, startPoint y: 36, endPoint x: 369, endPoint y: 35, distance: 54.9
click at [369, 35] on div "vet software frustration Browse" at bounding box center [580, 38] width 422 height 18
type input "frustration"
click at [747, 29] on button "Browse" at bounding box center [767, 38] width 40 height 18
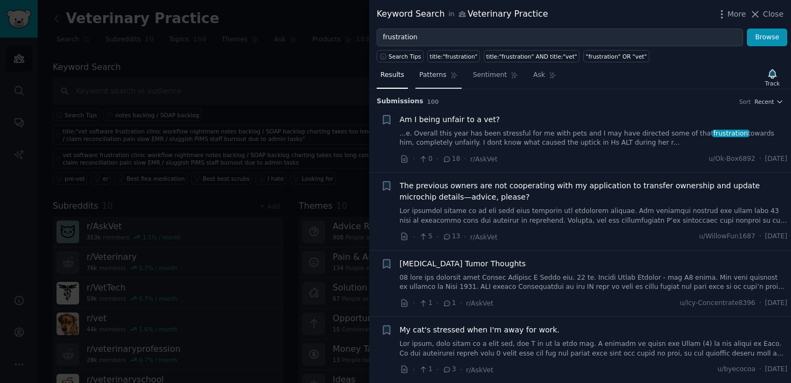
click at [435, 72] on span "Patterns" at bounding box center [432, 75] width 27 height 10
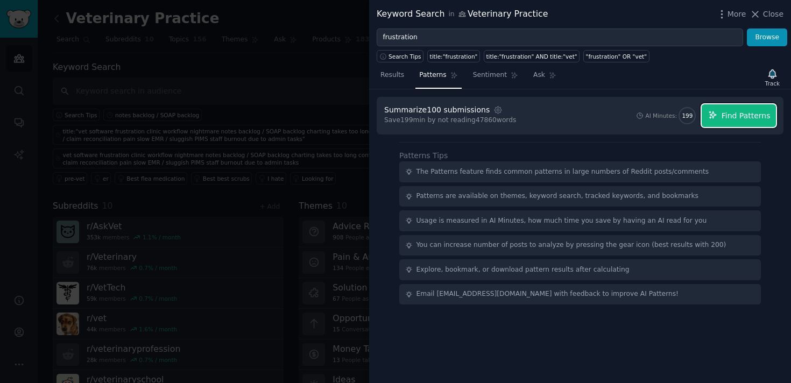
click at [742, 109] on button "Find Patterns" at bounding box center [739, 115] width 74 height 23
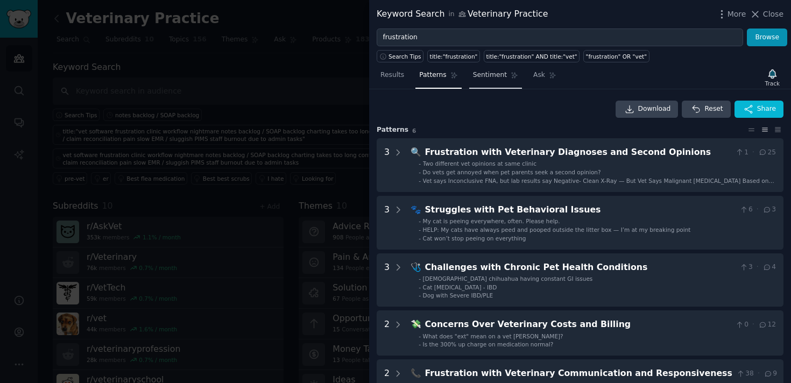
click at [499, 75] on span "Sentiment" at bounding box center [490, 75] width 34 height 10
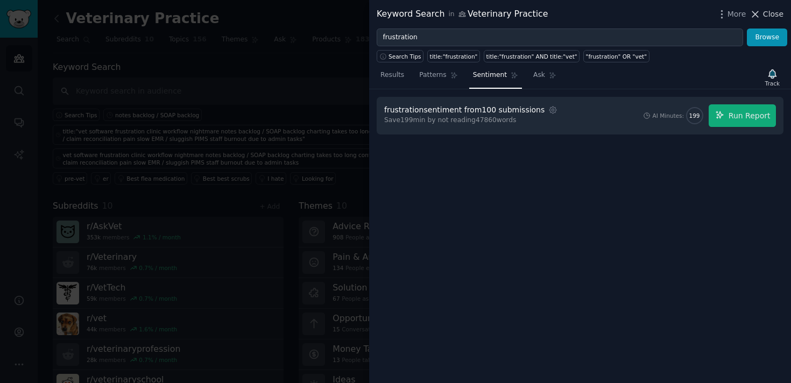
click at [764, 17] on span "Close" at bounding box center [773, 14] width 20 height 11
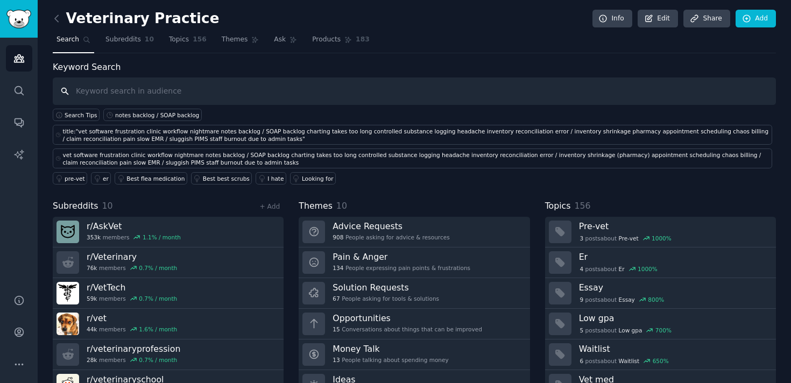
click at [237, 101] on input "text" at bounding box center [414, 90] width 723 height 27
type input "w"
click at [280, 46] on link "Ask" at bounding box center [285, 42] width 31 height 22
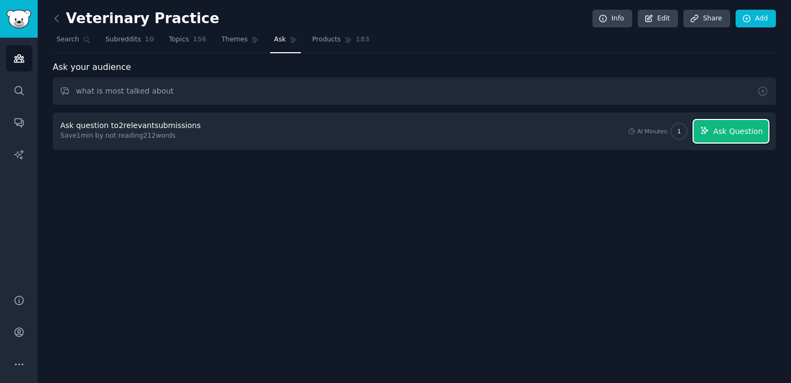
click at [705, 128] on icon "button" at bounding box center [705, 131] width 10 height 10
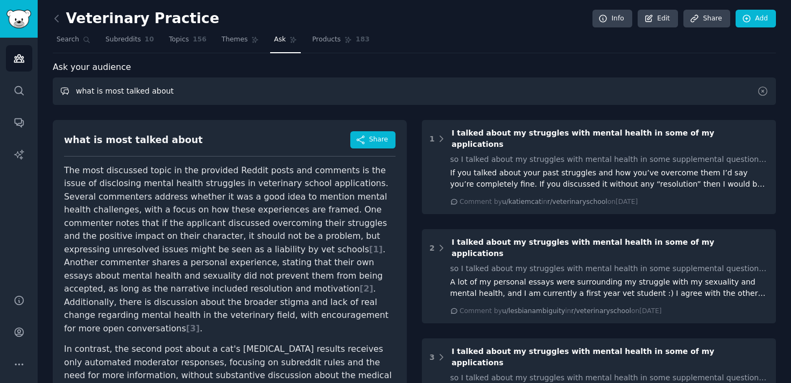
click at [198, 93] on input "what is most talked about" at bounding box center [414, 90] width 723 height 27
drag, startPoint x: 193, startPoint y: 94, endPoint x: 24, endPoint y: 88, distance: 168.5
click at [24, 88] on div "Advanced Search Audiences Search Conversations AI Reports Help Account More Vet…" at bounding box center [395, 191] width 791 height 383
type input "what things do people have most questions about"
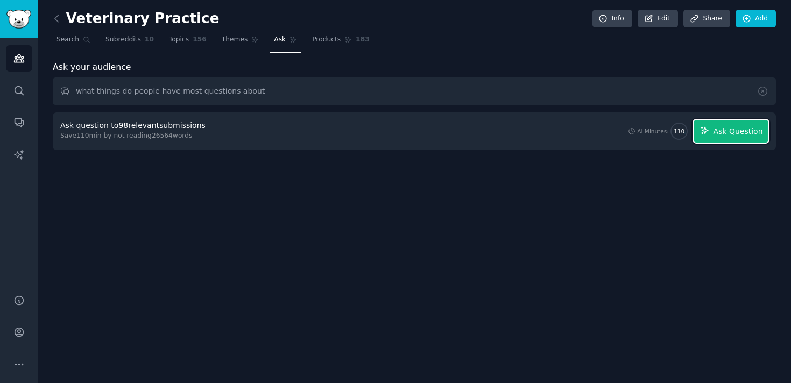
click at [708, 126] on icon "button" at bounding box center [705, 131] width 10 height 10
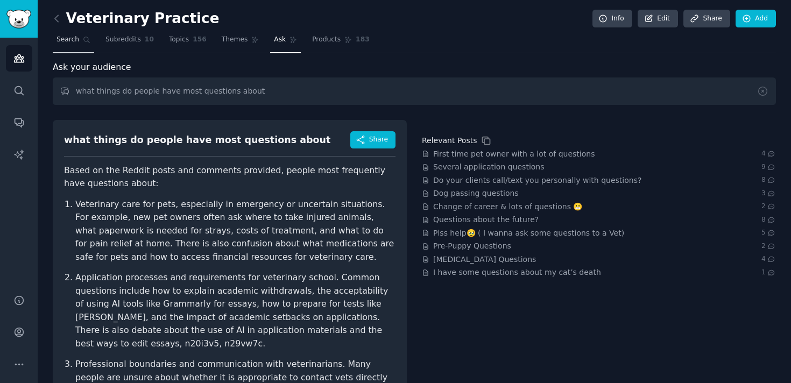
click at [79, 42] on link "Search" at bounding box center [73, 42] width 41 height 22
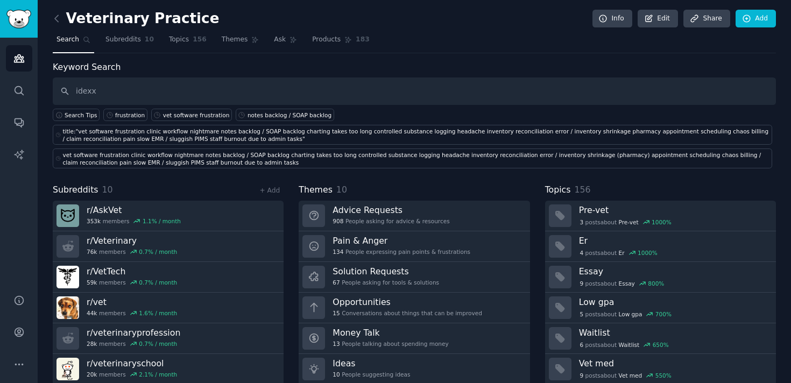
type input "idexx"
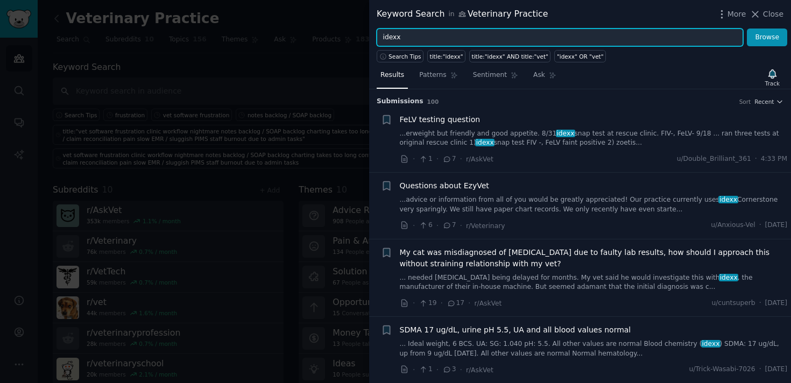
click at [423, 46] on div "Search Tips" at bounding box center [402, 54] width 51 height 16
drag, startPoint x: 417, startPoint y: 42, endPoint x: 366, endPoint y: 40, distance: 50.6
click at [367, 40] on div "Keyword Search in Veterinary Practice More Close idexx Browse Search Tips title…" at bounding box center [395, 191] width 791 height 383
type input "petdesk"
click at [747, 29] on button "Browse" at bounding box center [767, 38] width 40 height 18
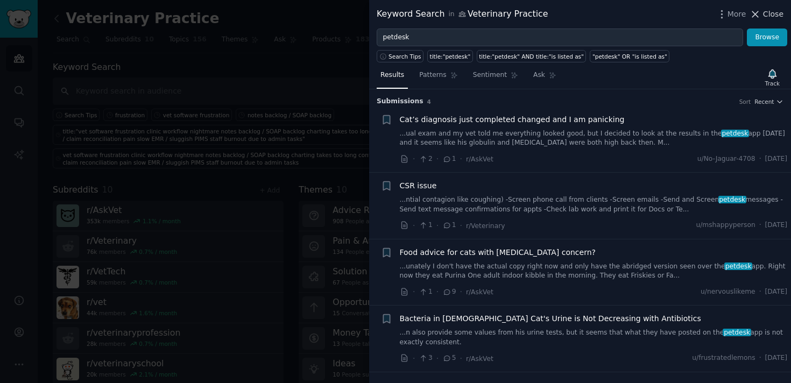
click at [770, 13] on span "Close" at bounding box center [773, 14] width 20 height 11
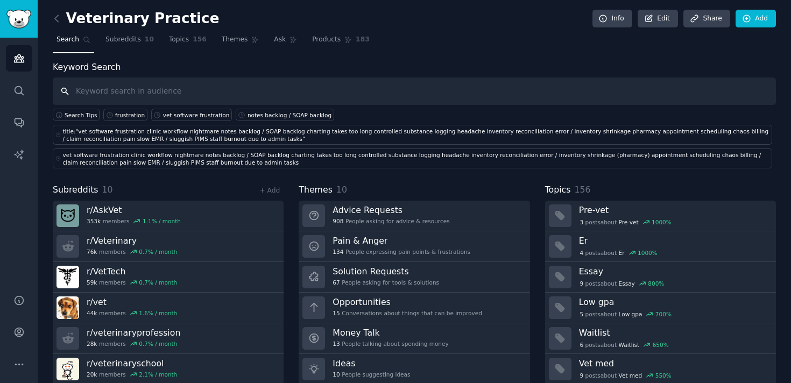
click at [137, 93] on input "text" at bounding box center [414, 90] width 723 height 27
type input "anger"
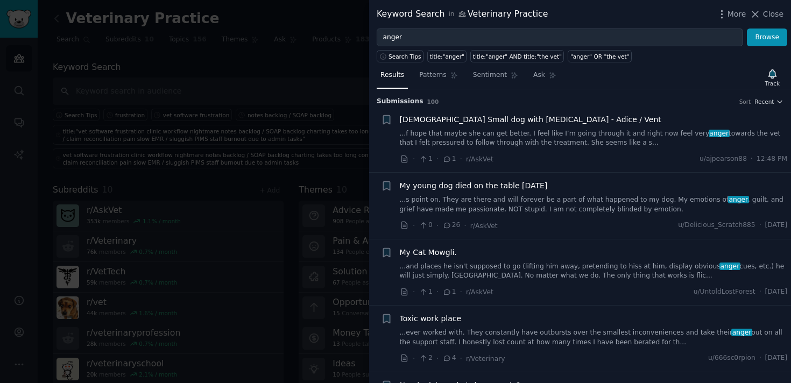
click at [352, 55] on div at bounding box center [395, 191] width 791 height 383
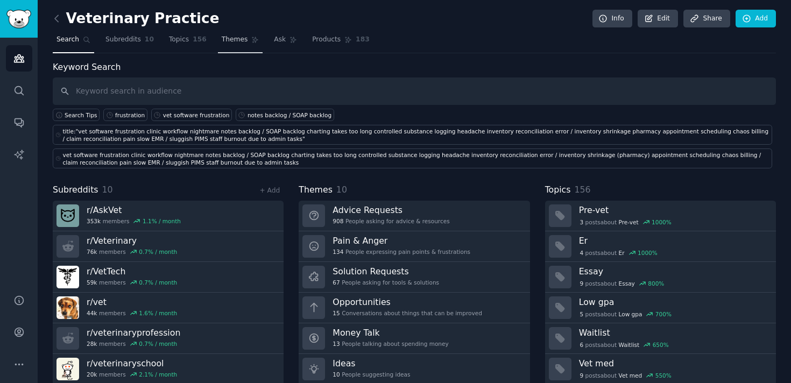
click at [228, 47] on link "Themes" at bounding box center [240, 42] width 45 height 22
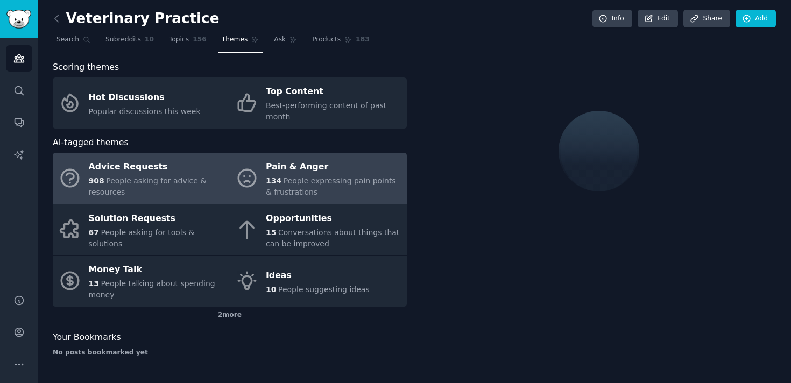
click at [284, 172] on div "Pain & Anger" at bounding box center [334, 167] width 136 height 17
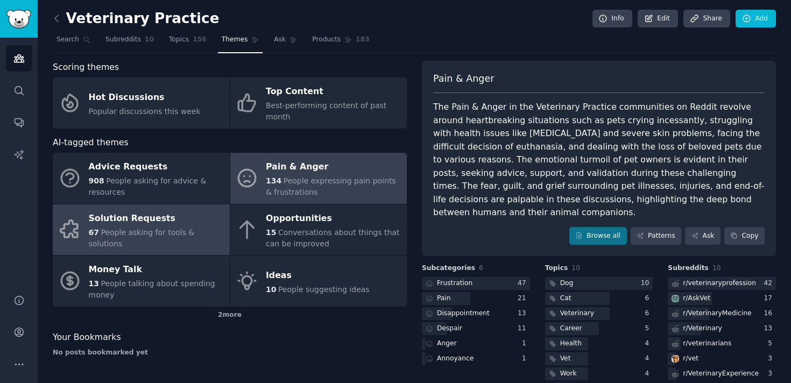
click at [175, 227] on div "Solution Requests" at bounding box center [157, 218] width 136 height 17
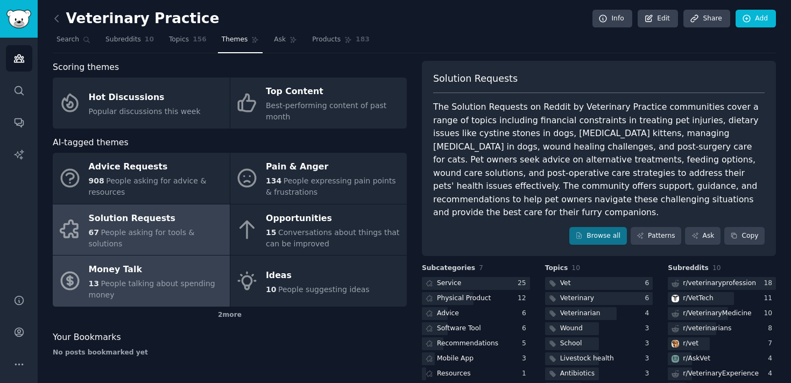
click at [194, 288] on div "13 People talking about spending money" at bounding box center [157, 289] width 136 height 23
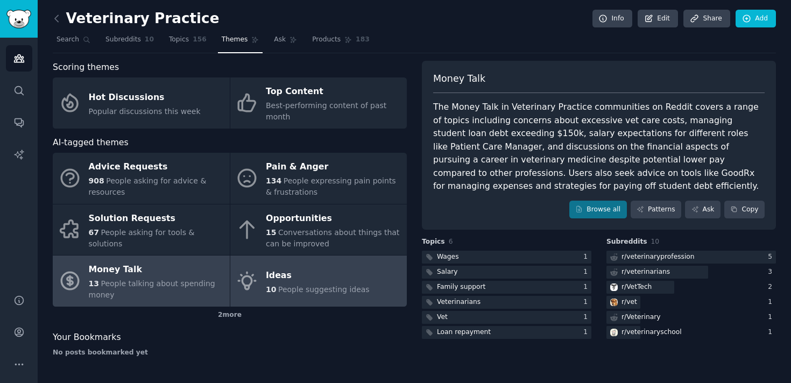
click at [288, 280] on div "Ideas" at bounding box center [318, 275] width 104 height 17
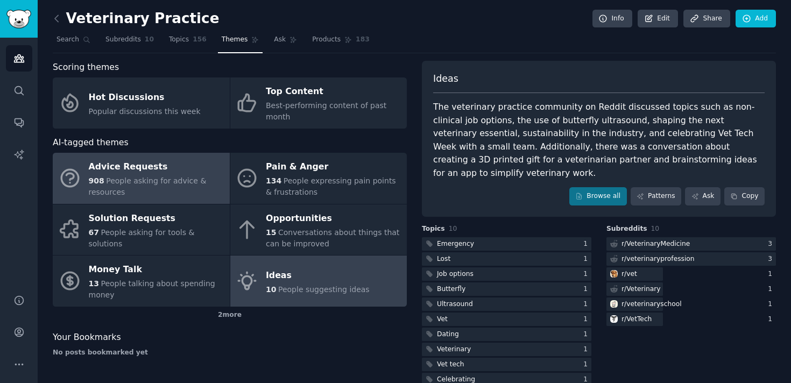
click at [174, 181] on span "People asking for advice & resources" at bounding box center [148, 186] width 118 height 20
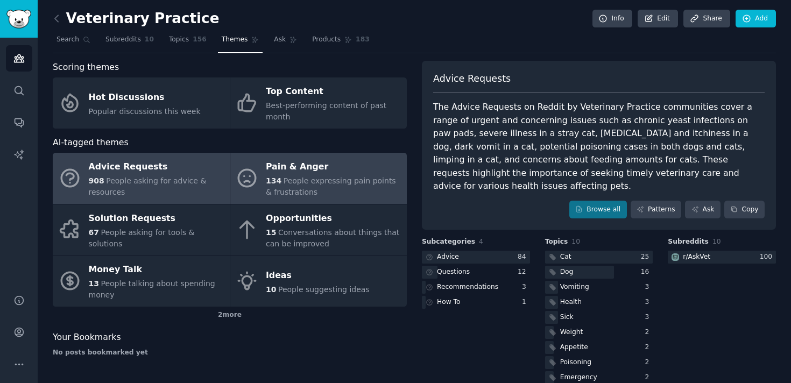
click at [325, 160] on div "Pain & Anger" at bounding box center [334, 167] width 136 height 17
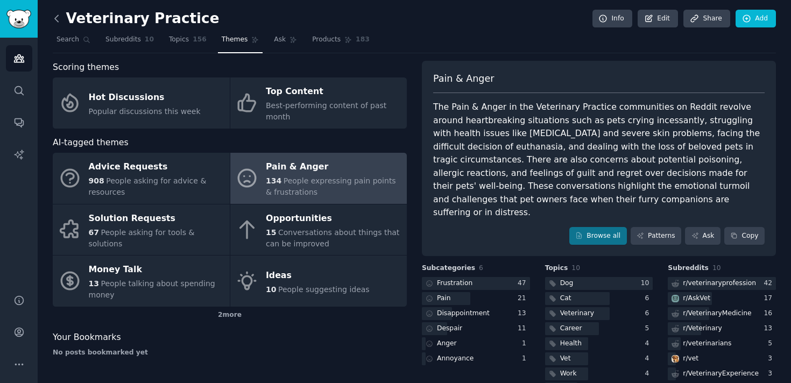
click at [52, 20] on icon at bounding box center [56, 18] width 11 height 11
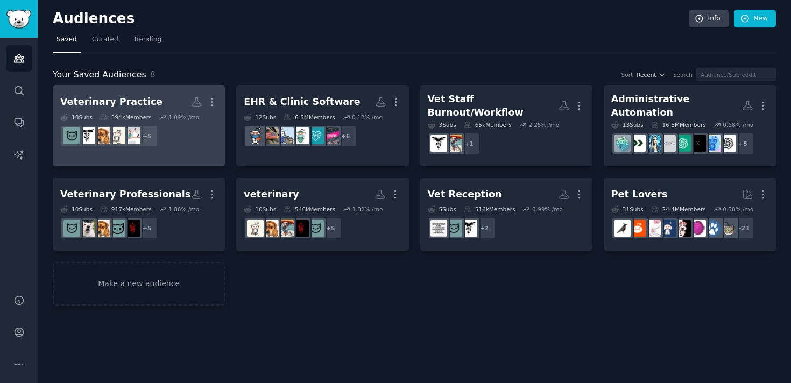
click at [161, 112] on div "Veterinary Practice More 10 Sub s 594k Members 1.09 % /mo + 5" at bounding box center [138, 122] width 157 height 59
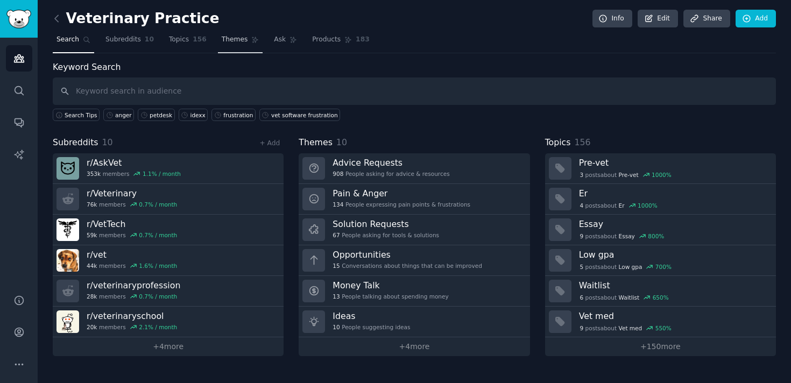
click at [235, 38] on span "Themes" at bounding box center [235, 40] width 26 height 10
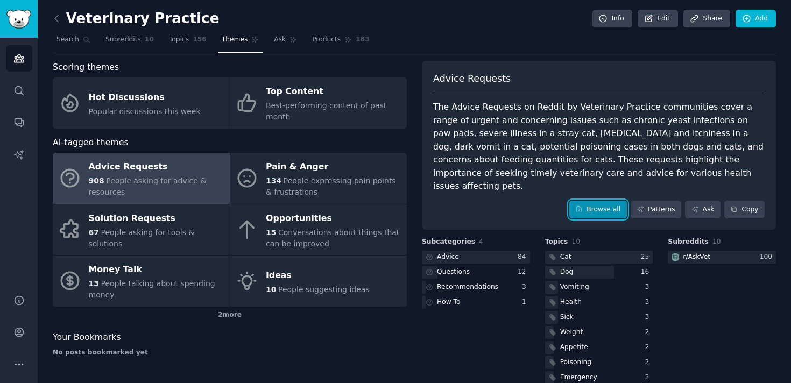
click at [601, 201] on link "Browse all" at bounding box center [598, 210] width 58 height 18
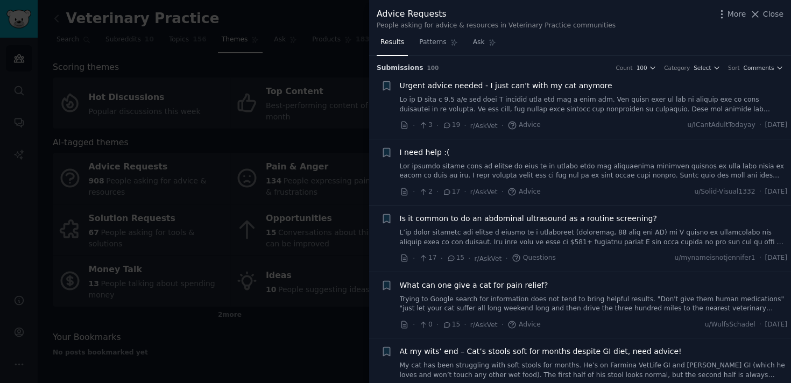
click at [350, 31] on div at bounding box center [395, 191] width 791 height 383
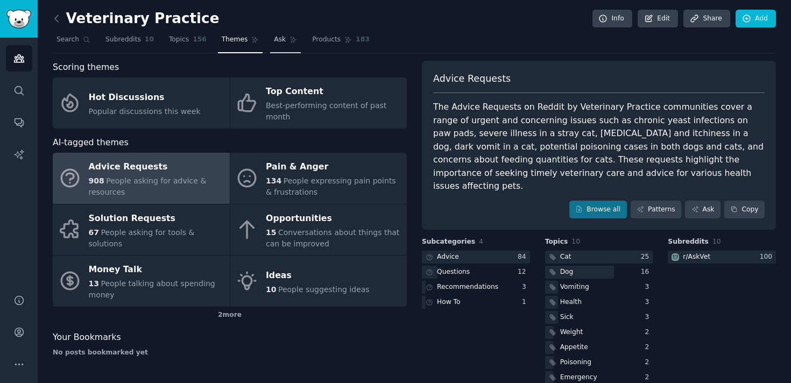
click at [278, 38] on span "Ask" at bounding box center [280, 40] width 12 height 10
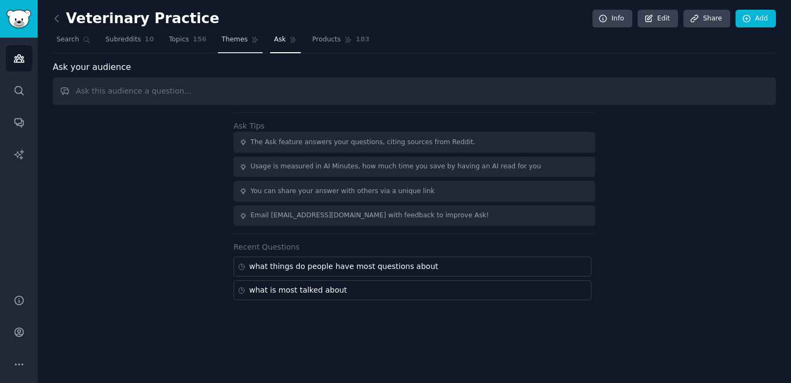
click at [238, 34] on link "Themes" at bounding box center [240, 42] width 45 height 22
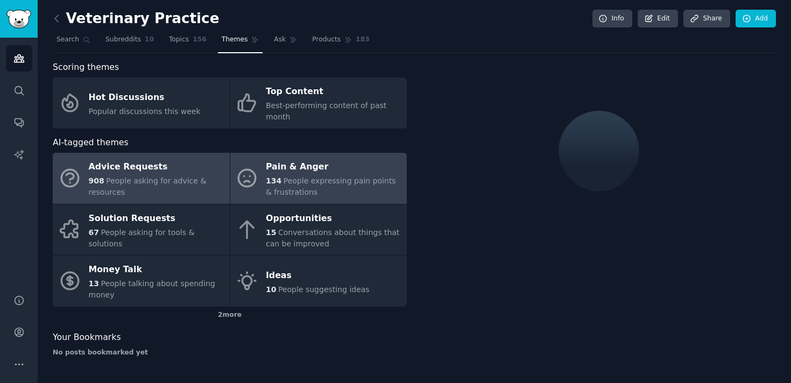
click at [288, 185] on span "People expressing pain points & frustrations" at bounding box center [331, 186] width 130 height 20
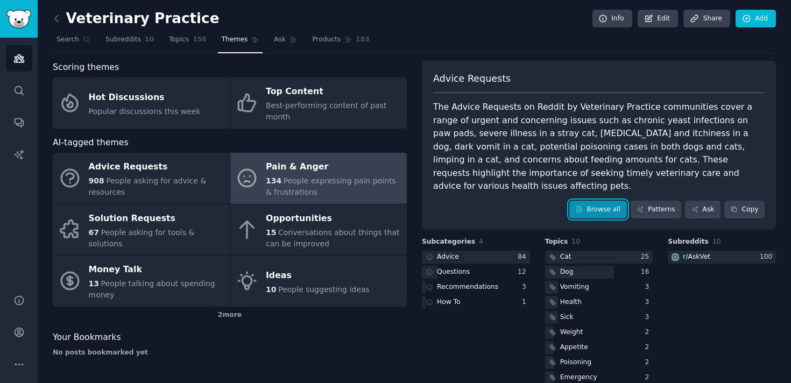
click at [593, 201] on link "Browse all" at bounding box center [598, 210] width 58 height 18
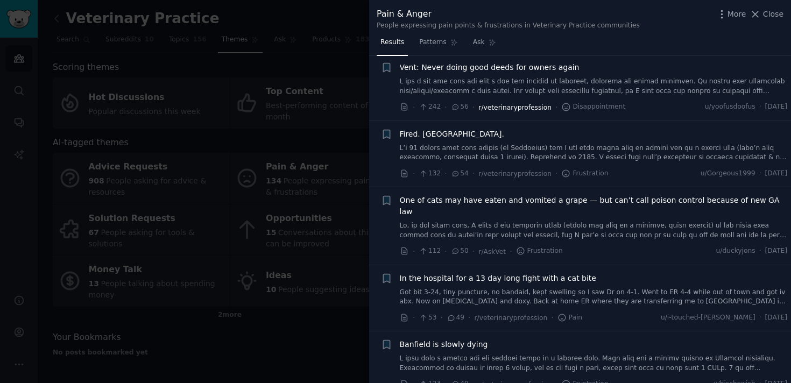
scroll to position [152, 0]
click at [444, 41] on span "Patterns" at bounding box center [432, 43] width 27 height 10
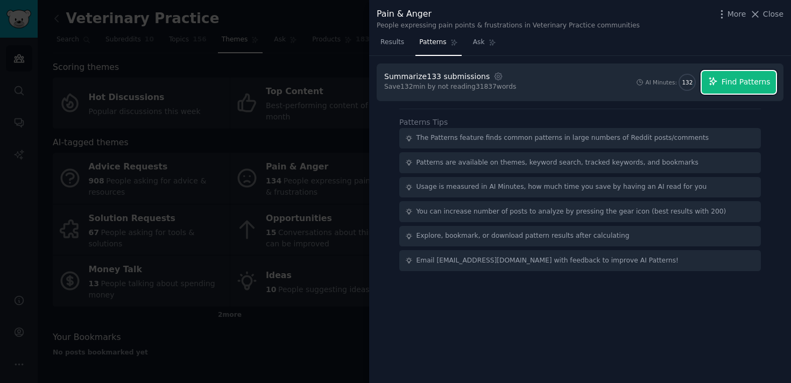
click at [727, 78] on span "Find Patterns" at bounding box center [745, 81] width 49 height 11
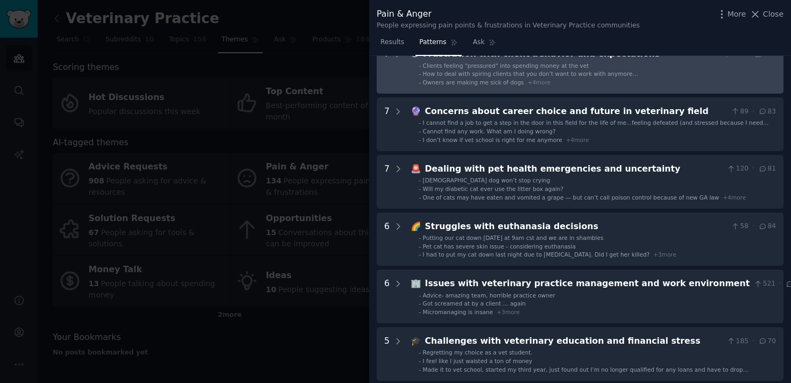
scroll to position [125, 0]
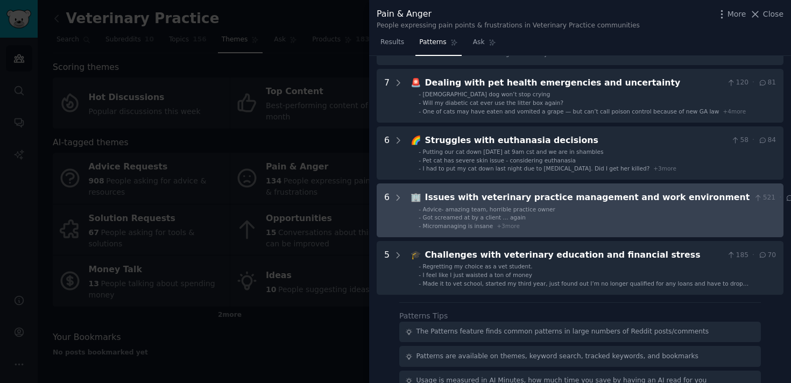
click at [488, 208] on span "Advice- amazing team, horrible practice owner" at bounding box center [489, 209] width 132 height 6
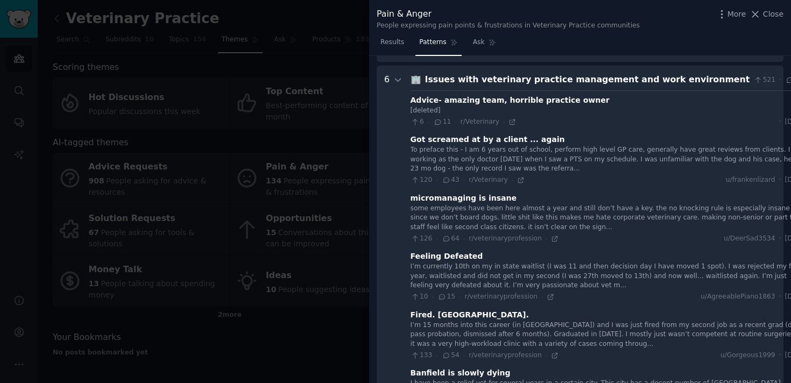
scroll to position [336, 0]
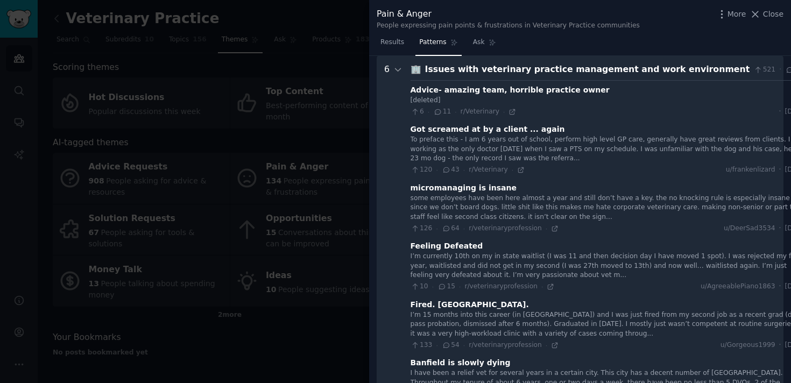
drag, startPoint x: 410, startPoint y: 131, endPoint x: 625, endPoint y: 161, distance: 216.8
click at [625, 161] on div "Got screamed at by a client ... again To preface this - I am 6 years out of sch…" at bounding box center [608, 149] width 396 height 51
click at [582, 153] on div "To preface this - I am 6 years out of school, perform high level GP care, gener…" at bounding box center [608, 149] width 396 height 29
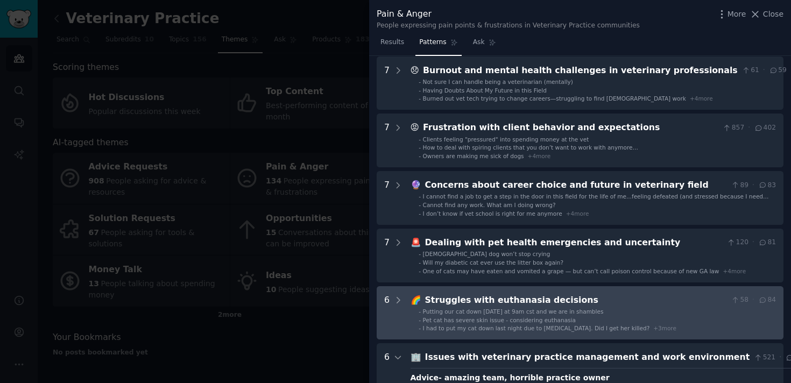
scroll to position [0, 0]
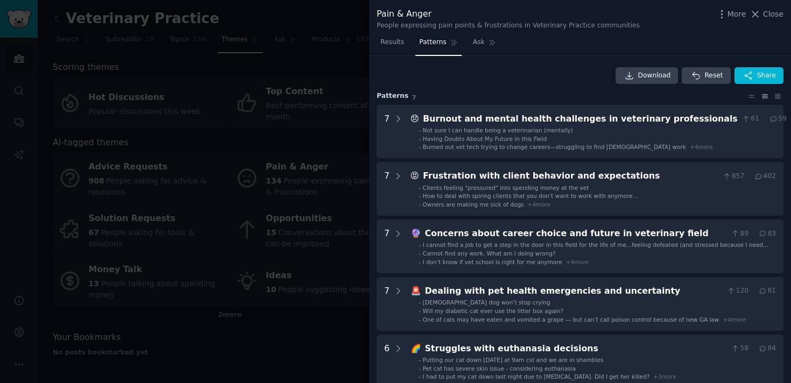
click at [347, 44] on div at bounding box center [395, 191] width 791 height 383
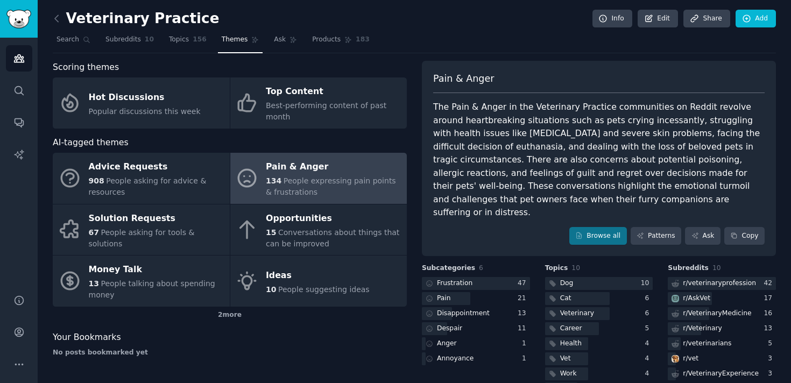
click at [49, 17] on div "Veterinary Practice Info Edit Share Add Search Subreddits 10 Topics 156 Themes …" at bounding box center [414, 221] width 753 height 443
click at [53, 17] on icon at bounding box center [56, 18] width 11 height 11
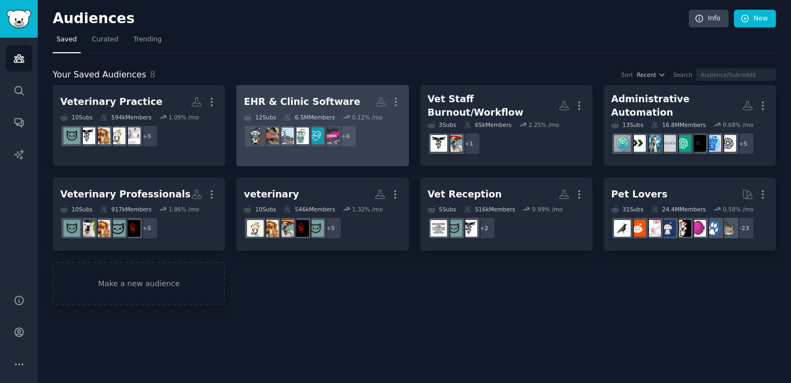
click at [345, 109] on h2 "EHR & Clinic Software More" at bounding box center [322, 102] width 157 height 19
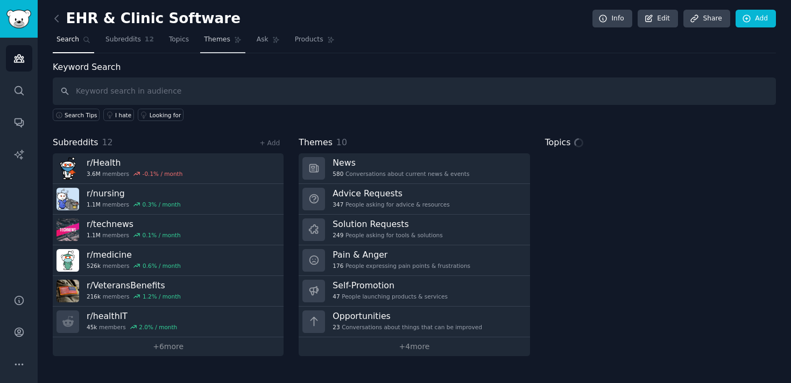
click at [218, 39] on span "Themes" at bounding box center [217, 40] width 26 height 10
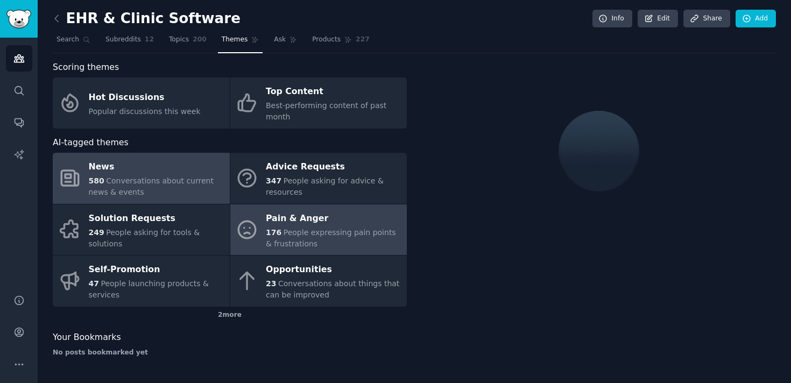
click at [336, 236] on span "People expressing pain points & frustrations" at bounding box center [331, 238] width 130 height 20
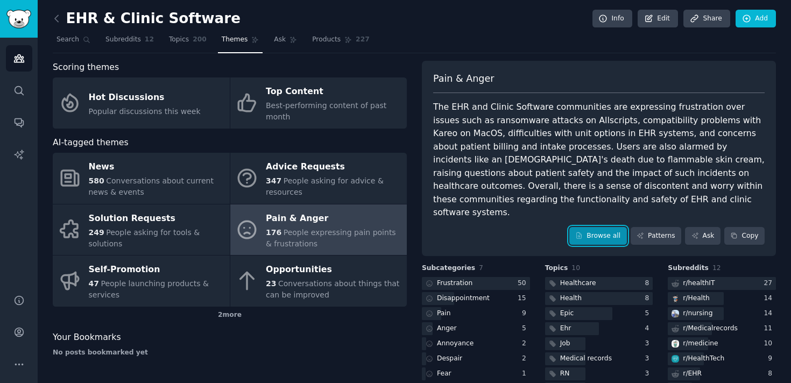
click at [607, 227] on link "Browse all" at bounding box center [598, 236] width 58 height 18
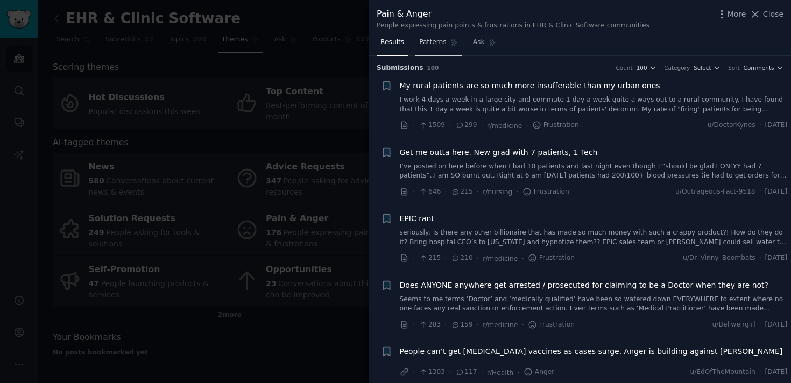
click at [433, 46] on span "Patterns" at bounding box center [432, 43] width 27 height 10
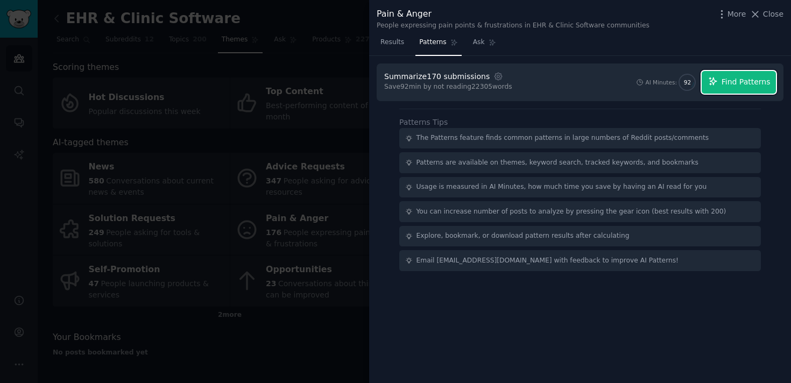
click at [762, 80] on span "Find Patterns" at bounding box center [745, 81] width 49 height 11
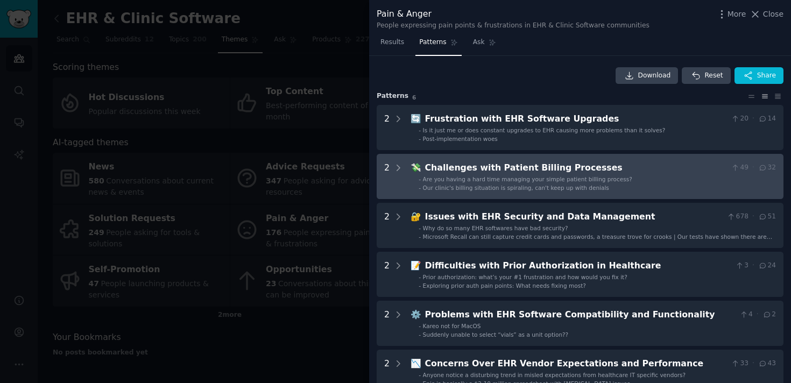
click at [571, 180] on span "Are you having a hard time managing your simple patient billing process?" at bounding box center [527, 179] width 209 height 6
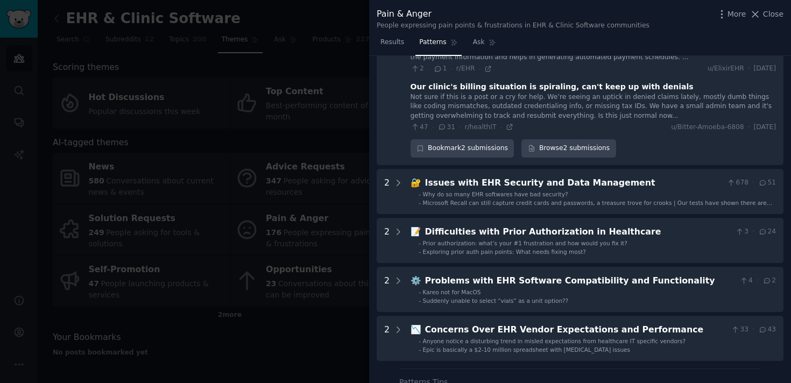
scroll to position [164, 0]
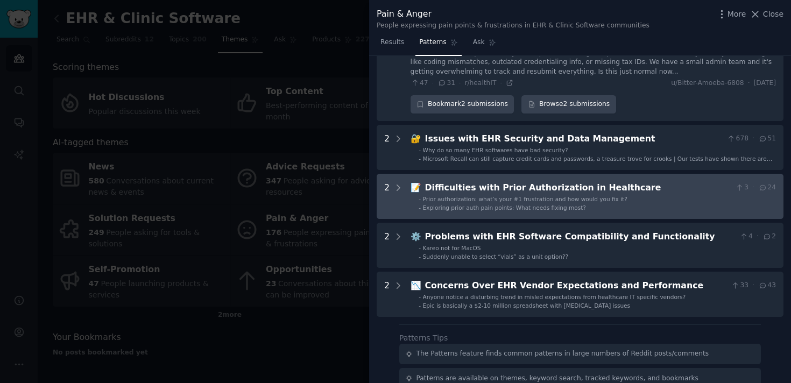
click at [485, 195] on div "Prior authorization: what’s your #1 frustration and how would you fix it?" at bounding box center [525, 199] width 204 height 8
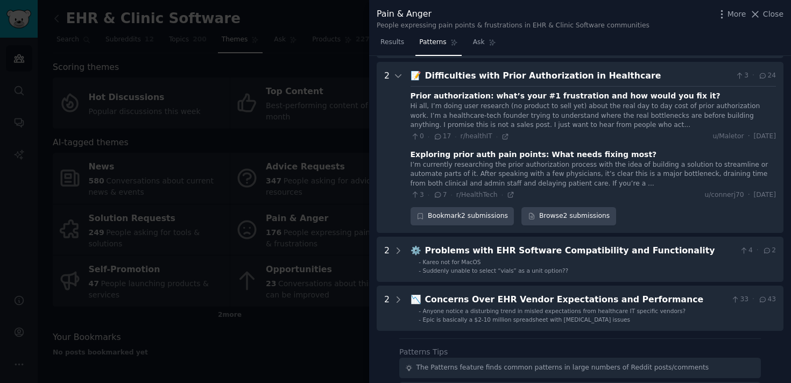
scroll to position [322, 0]
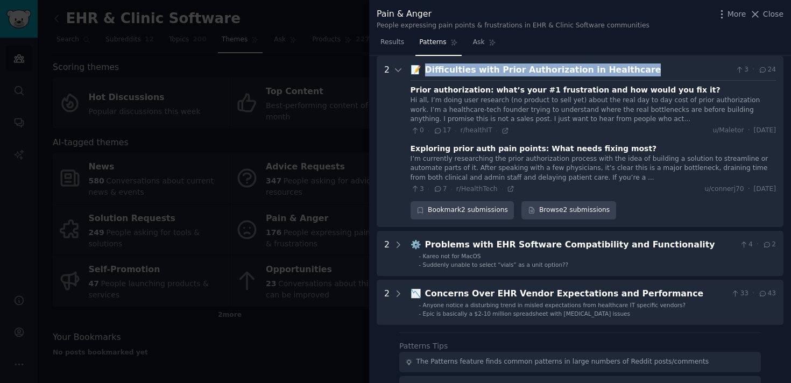
drag, startPoint x: 629, startPoint y: 66, endPoint x: 422, endPoint y: 73, distance: 206.7
click at [425, 73] on div "Difficulties with Prior Authorization in Healthcare" at bounding box center [578, 69] width 306 height 13
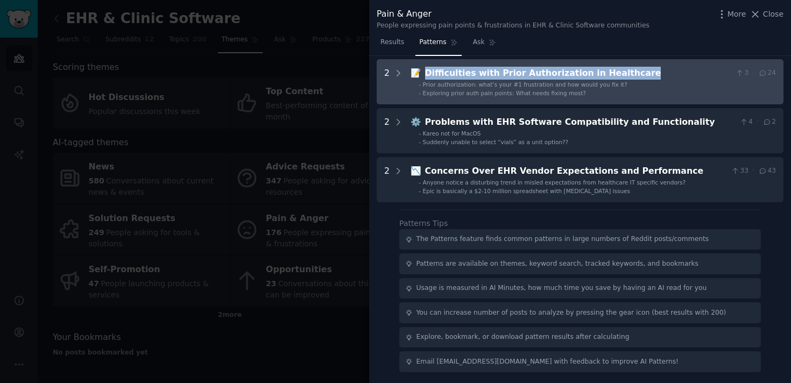
copy div "Difficulties with Prior Authorization in Healthcare"
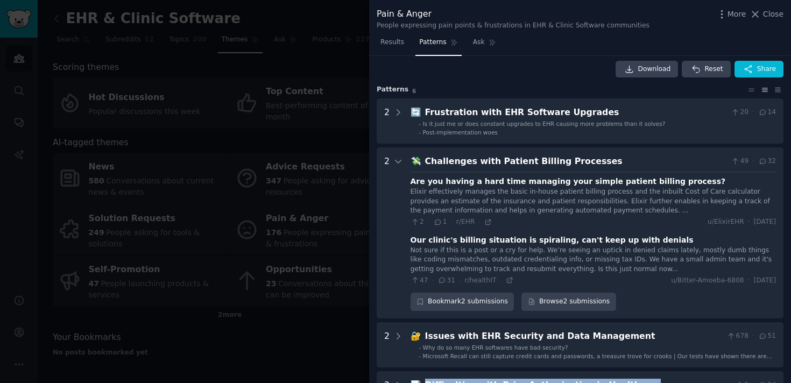
scroll to position [0, 0]
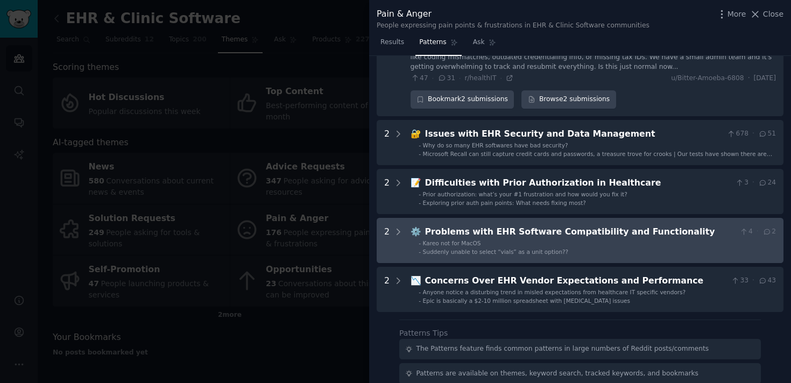
click at [522, 230] on div "Problems with EHR Software Compatibility and Functionality" at bounding box center [580, 231] width 310 height 13
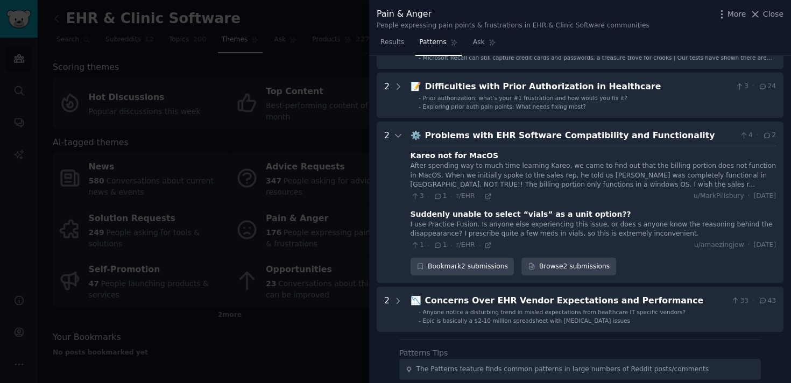
scroll to position [304, 0]
click at [758, 12] on icon at bounding box center [756, 14] width 6 height 6
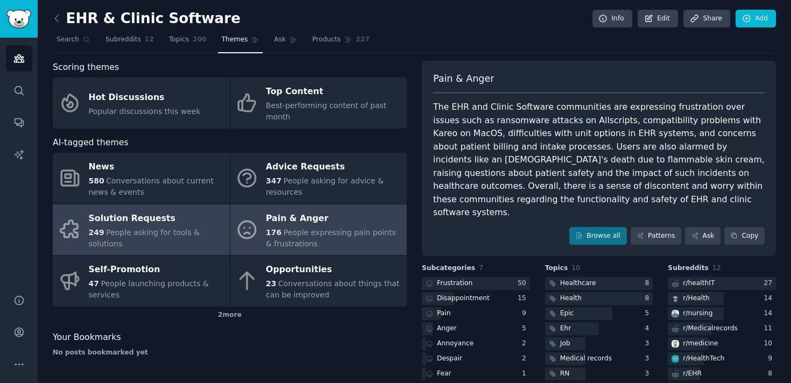
click at [168, 239] on div "249 People asking for tools & solutions" at bounding box center [157, 238] width 136 height 23
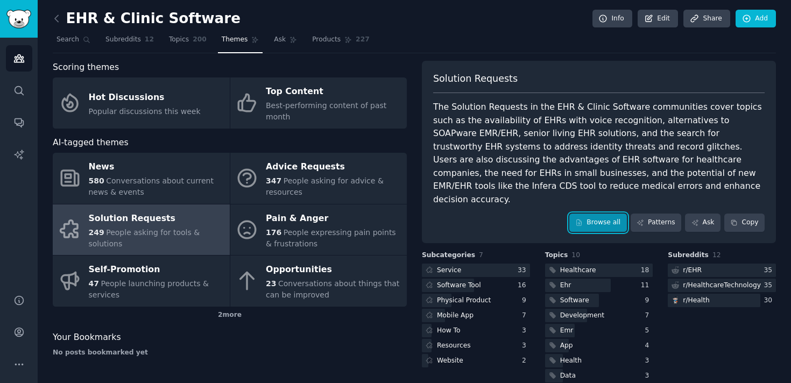
click at [589, 214] on link "Browse all" at bounding box center [598, 223] width 58 height 18
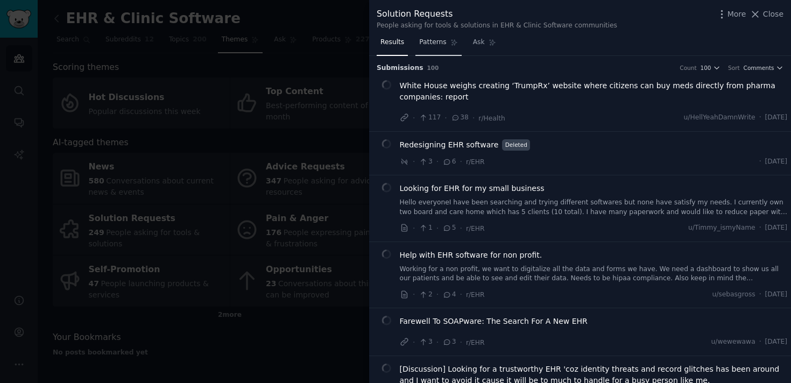
click at [428, 39] on span "Patterns" at bounding box center [432, 43] width 27 height 10
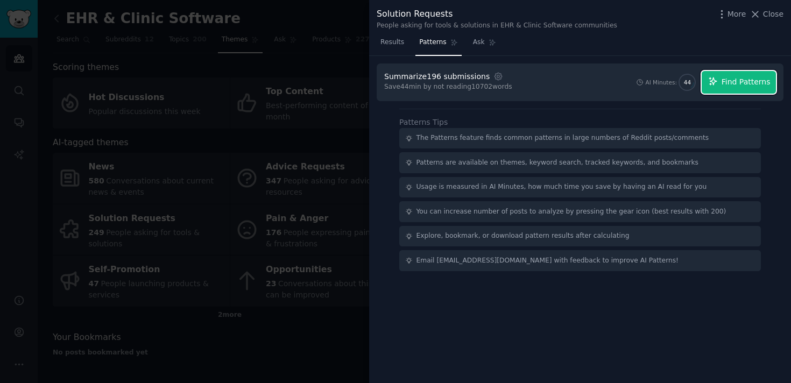
click at [720, 84] on button "Find Patterns" at bounding box center [739, 82] width 74 height 23
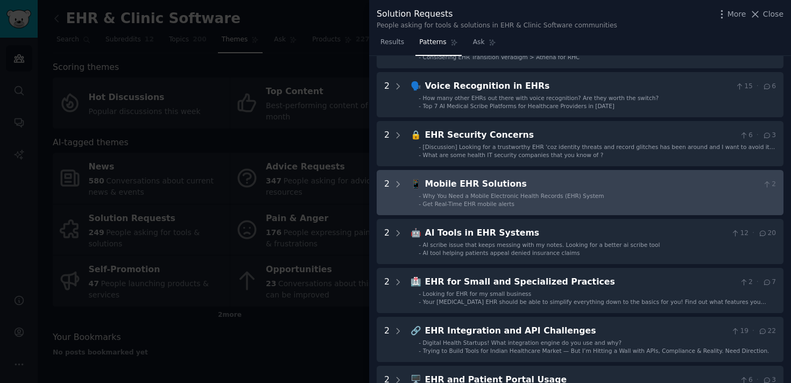
scroll to position [93, 0]
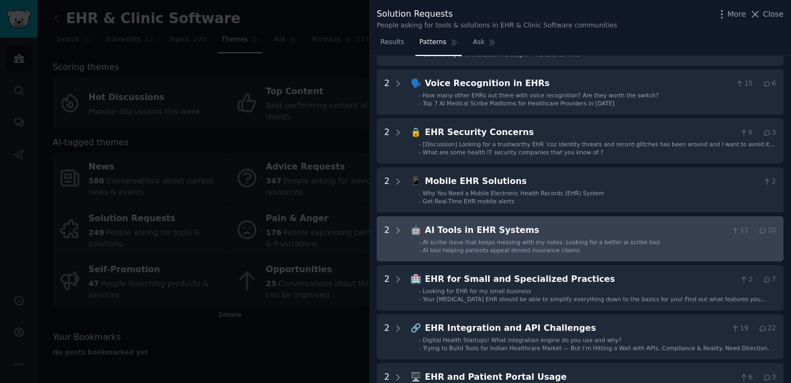
click at [553, 243] on span "AI scribe issue that keeps messing with my notes. Looking for a better ai scrib…" at bounding box center [541, 242] width 237 height 6
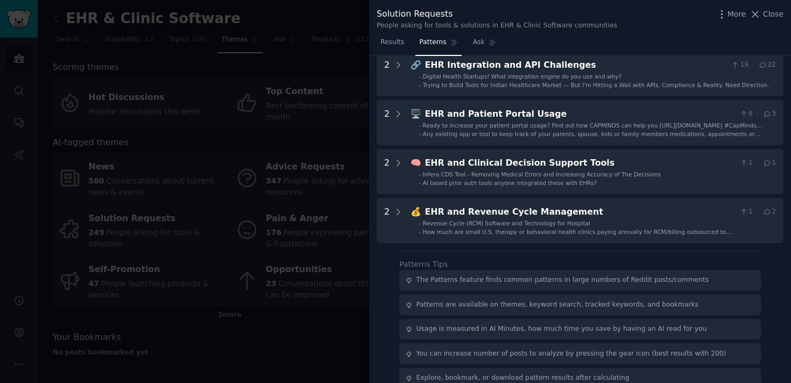
scroll to position [474, 0]
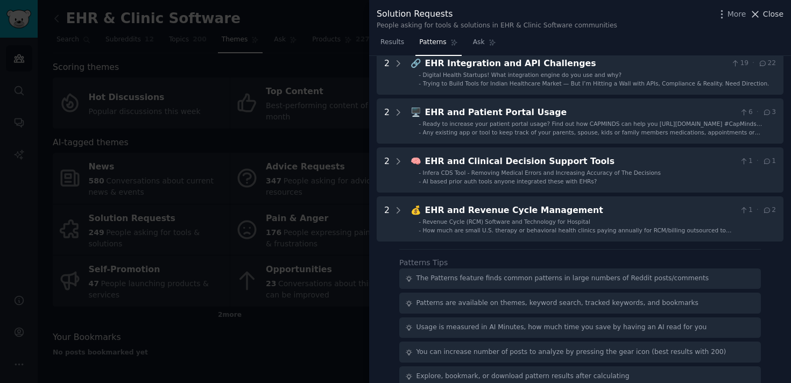
click at [757, 17] on icon at bounding box center [754, 14] width 11 height 11
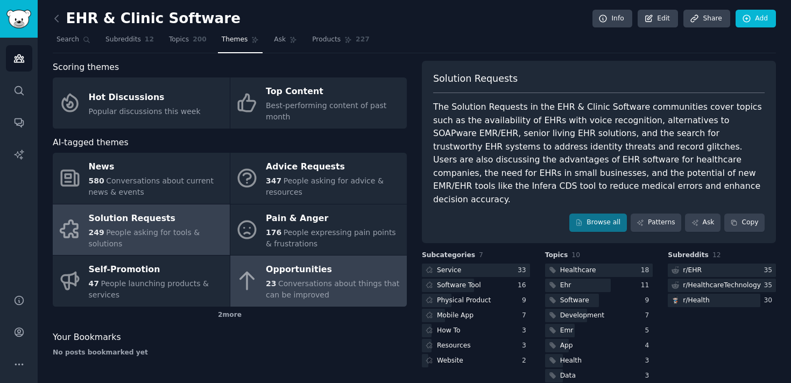
click at [251, 270] on icon at bounding box center [247, 281] width 23 height 23
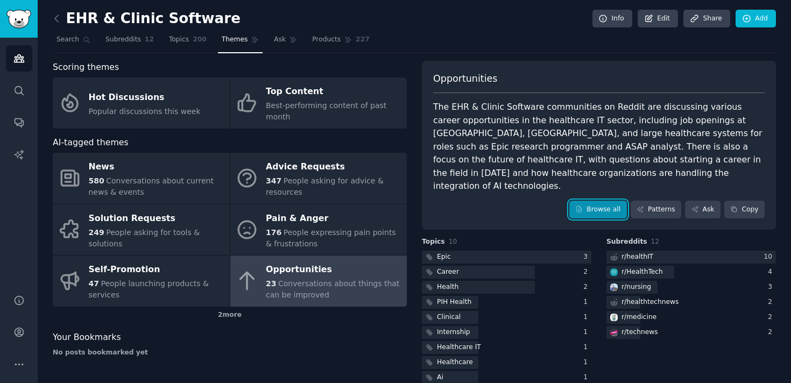
click at [596, 201] on link "Browse all" at bounding box center [598, 210] width 58 height 18
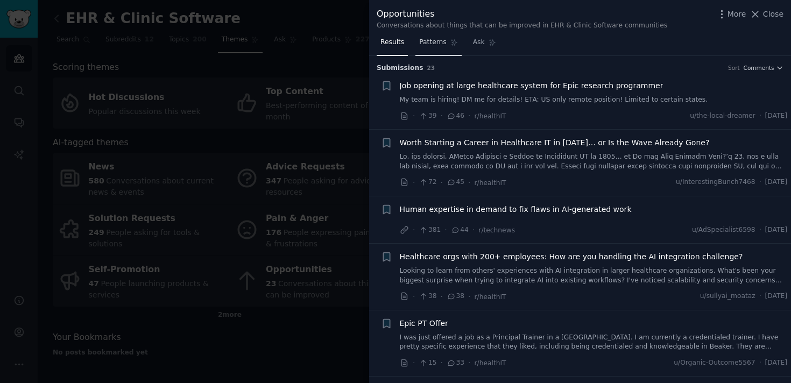
click at [434, 42] on span "Patterns" at bounding box center [432, 43] width 27 height 10
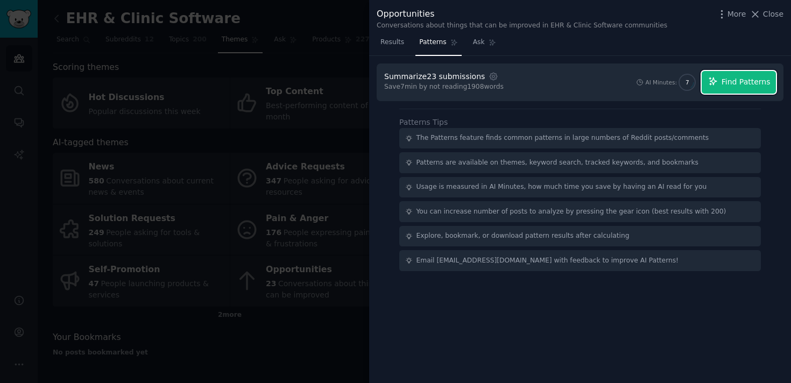
click at [720, 79] on button "Find Patterns" at bounding box center [739, 82] width 74 height 23
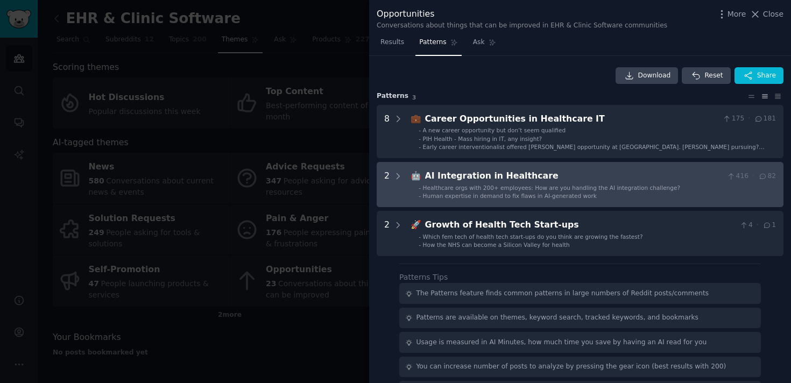
click at [582, 190] on span "Healthcare orgs with 200+ employees: How are you handling the AI integration ch…" at bounding box center [551, 188] width 257 height 6
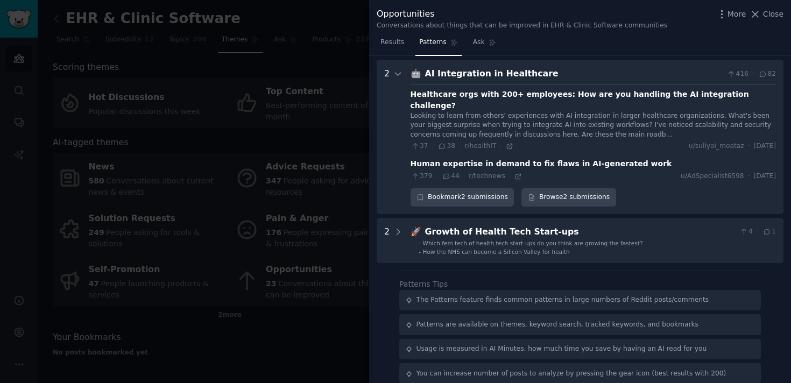
scroll to position [107, 0]
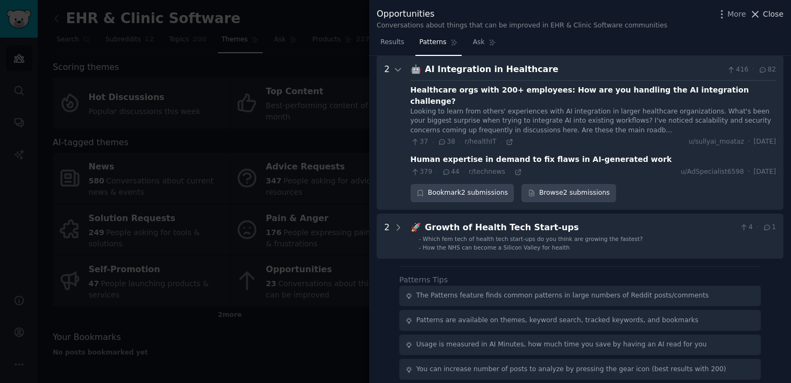
click at [769, 13] on span "Close" at bounding box center [773, 14] width 20 height 11
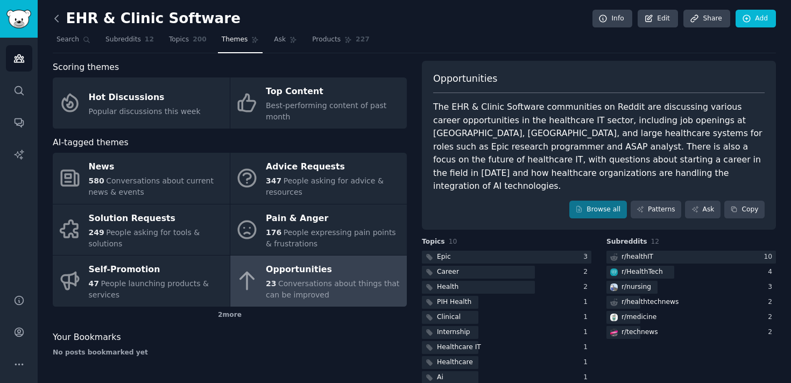
click at [56, 19] on icon at bounding box center [56, 18] width 11 height 11
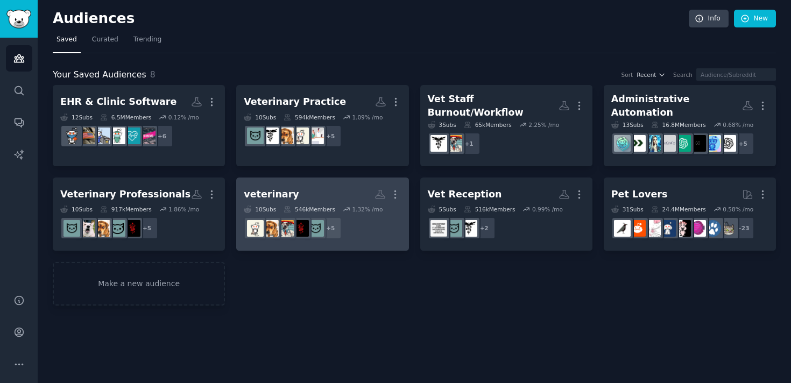
click at [287, 188] on div "veterinary" at bounding box center [271, 194] width 55 height 13
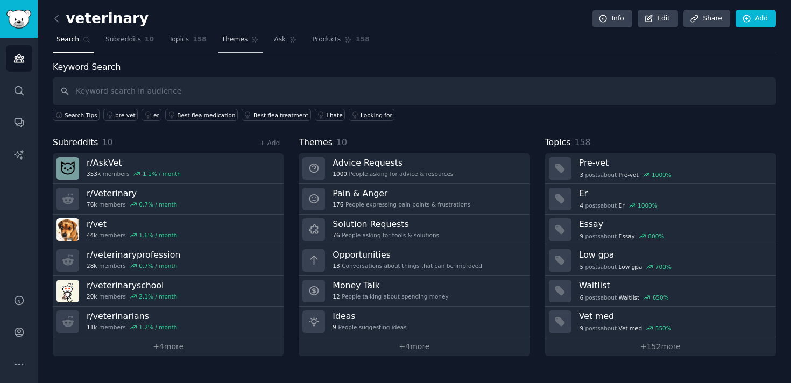
click at [225, 41] on span "Themes" at bounding box center [235, 40] width 26 height 10
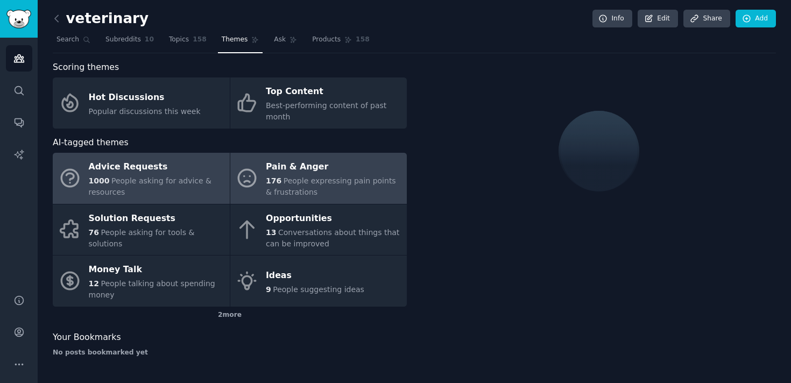
click at [319, 185] on div "176 People expressing pain points & frustrations" at bounding box center [334, 186] width 136 height 23
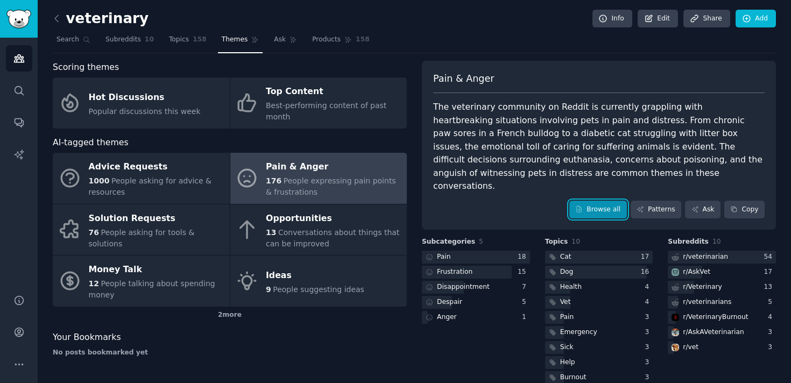
click at [591, 201] on link "Browse all" at bounding box center [598, 210] width 58 height 18
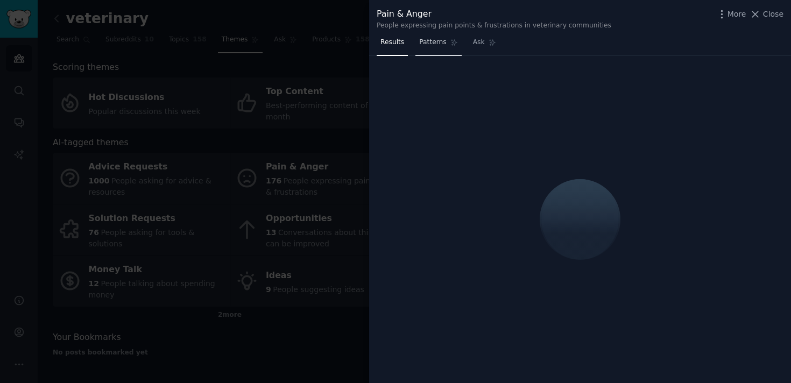
click at [443, 52] on link "Patterns" at bounding box center [438, 45] width 46 height 22
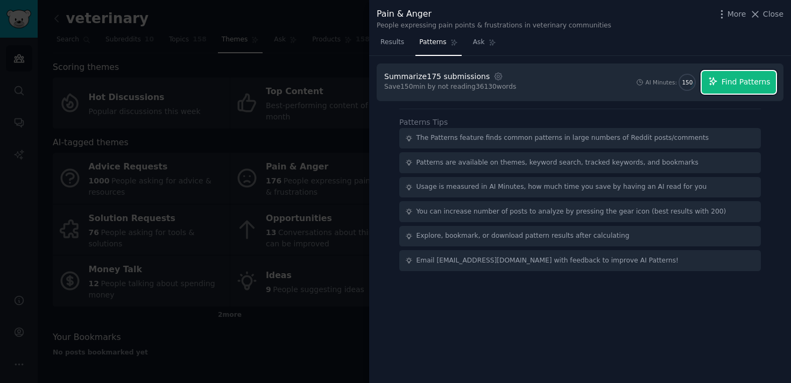
click at [750, 87] on span "Find Patterns" at bounding box center [745, 81] width 49 height 11
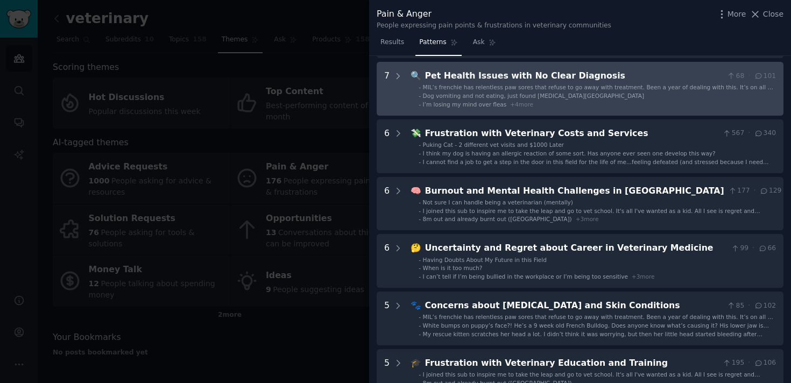
scroll to position [159, 0]
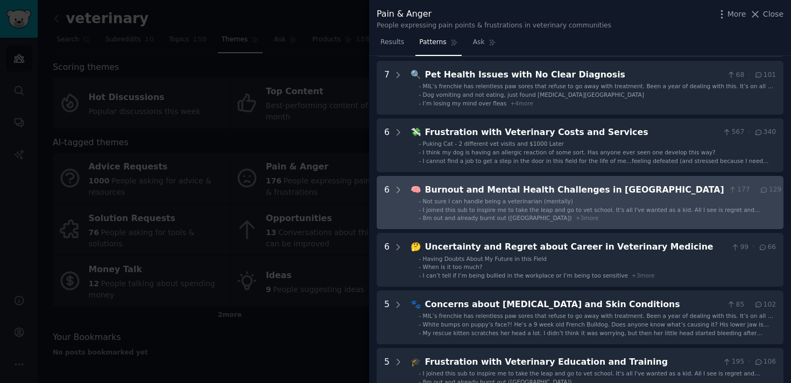
click at [474, 184] on div "Burnout and Mental Health Challenges in Veterinary Field" at bounding box center [574, 189] width 299 height 13
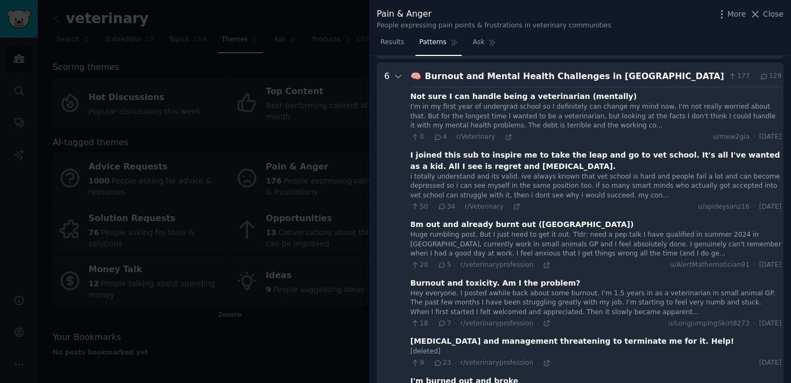
scroll to position [279, 0]
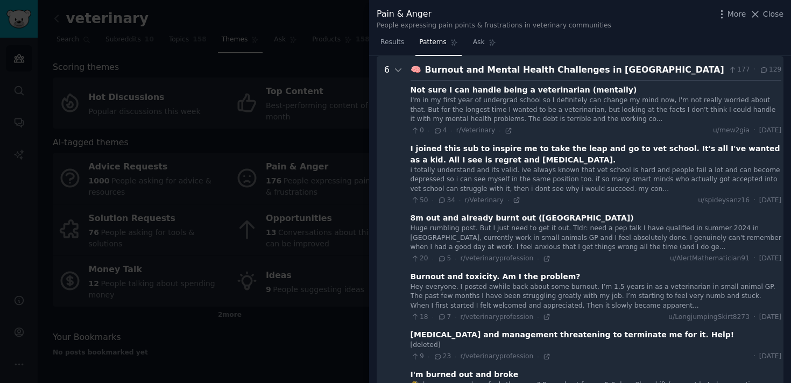
click at [433, 70] on div "Burnout and Mental Health Challenges in Veterinary Field" at bounding box center [574, 69] width 299 height 13
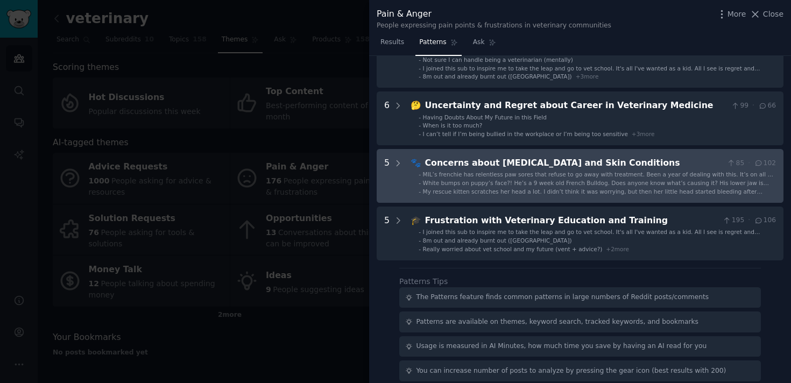
scroll to position [358, 0]
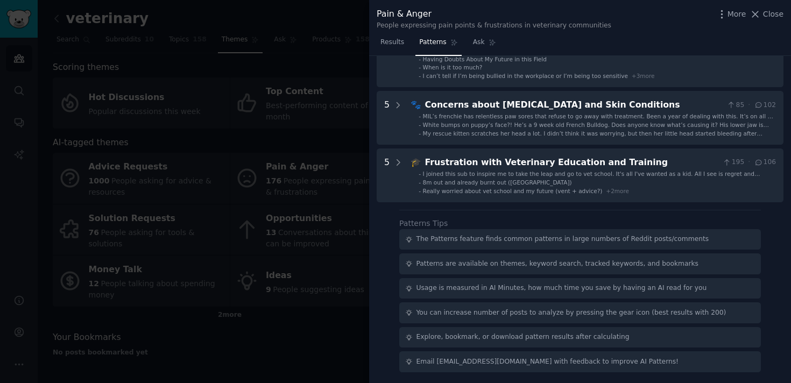
click at [352, 38] on div at bounding box center [395, 191] width 791 height 383
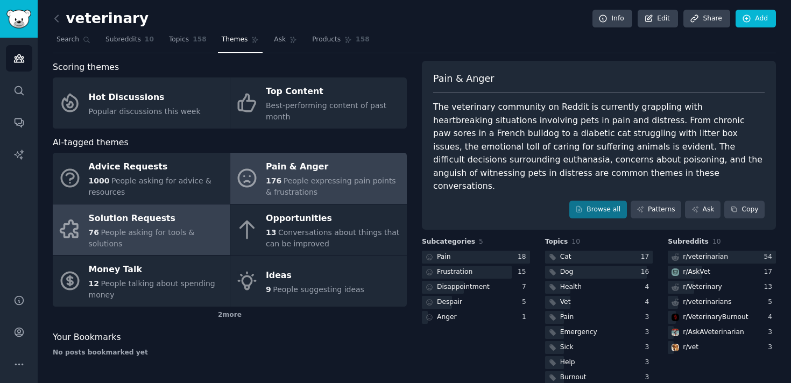
click at [176, 227] on div "Solution Requests" at bounding box center [157, 218] width 136 height 17
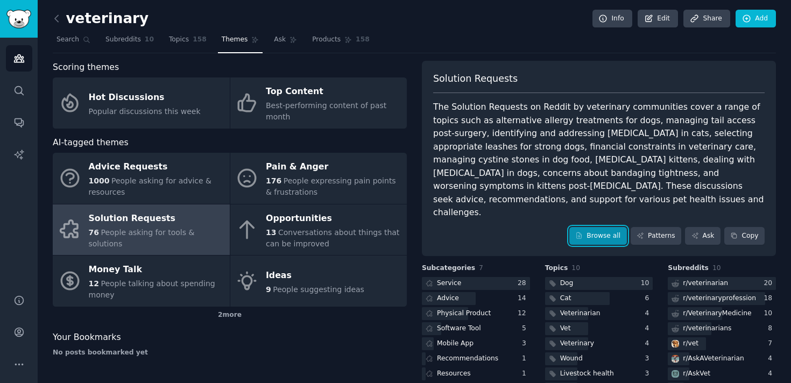
click at [599, 227] on link "Browse all" at bounding box center [598, 236] width 58 height 18
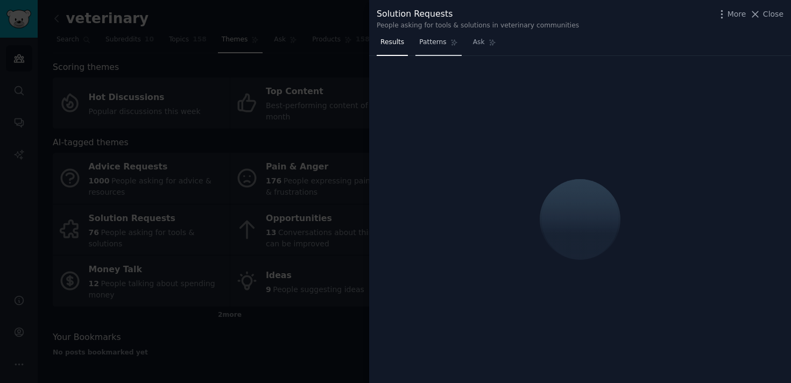
click at [441, 45] on span "Patterns" at bounding box center [432, 43] width 27 height 10
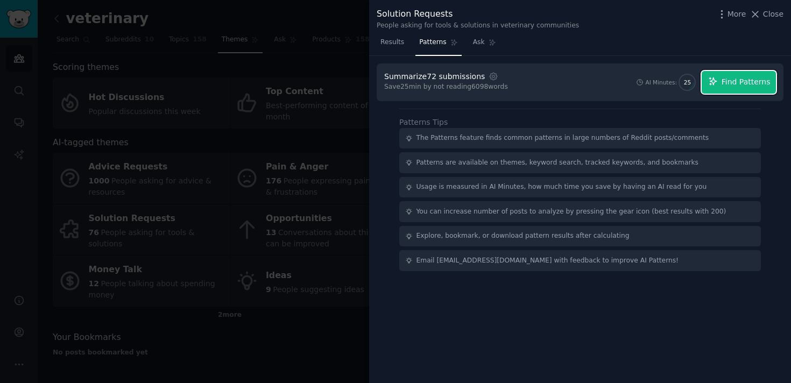
click at [750, 84] on span "Find Patterns" at bounding box center [745, 81] width 49 height 11
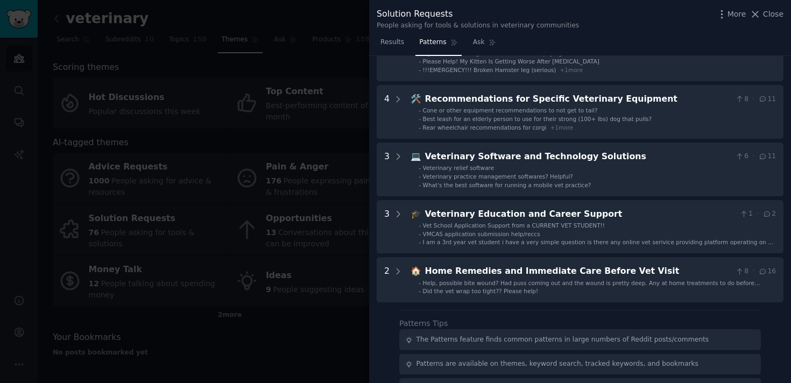
scroll to position [141, 0]
